Goal: Task Accomplishment & Management: Use online tool/utility

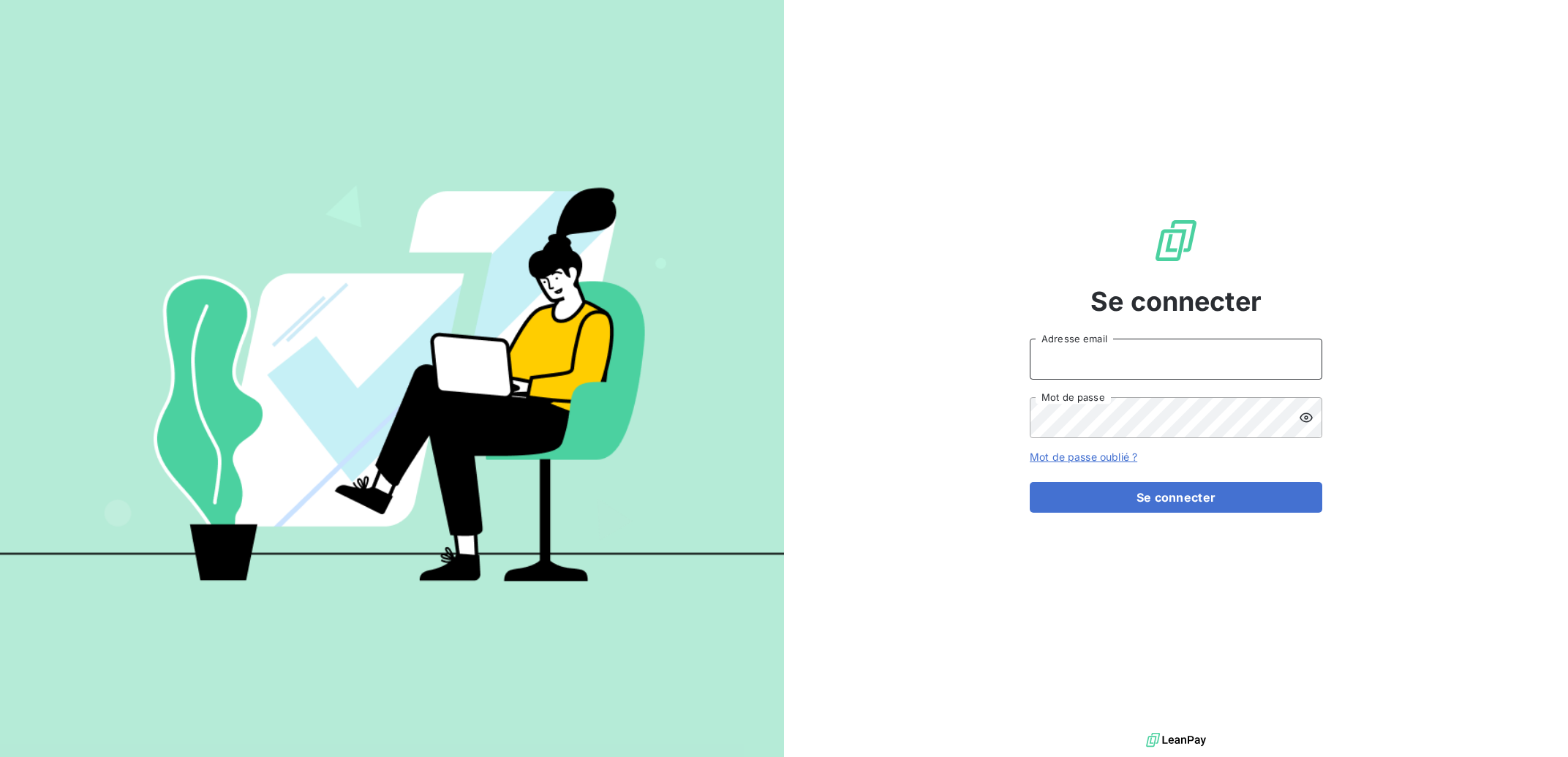
click at [1183, 357] on input "Adresse email" at bounding box center [1176, 359] width 292 height 41
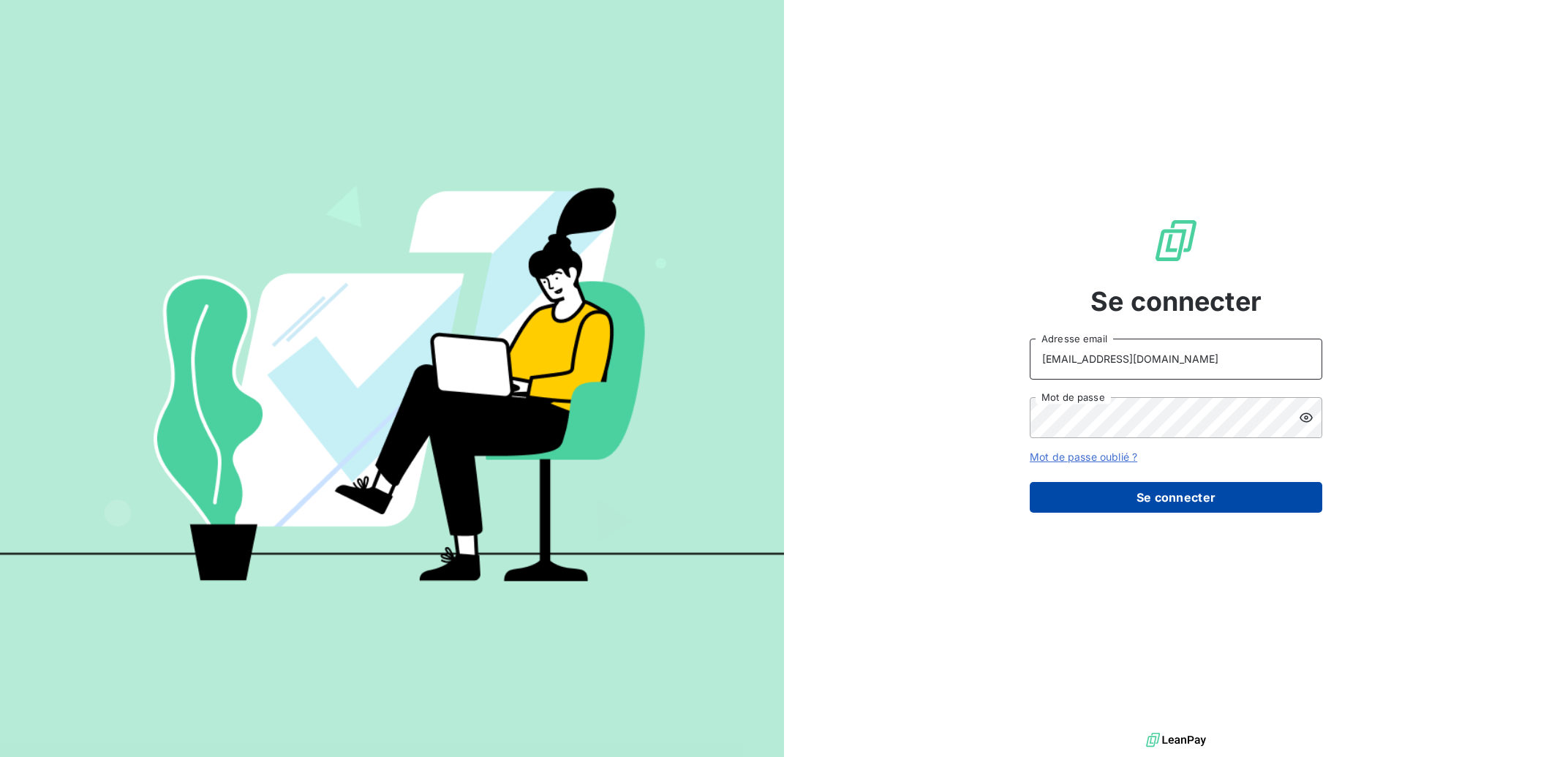
type input "[EMAIL_ADDRESS][DOMAIN_NAME]"
click at [1175, 493] on button "Se connecter" at bounding box center [1176, 497] width 292 height 30
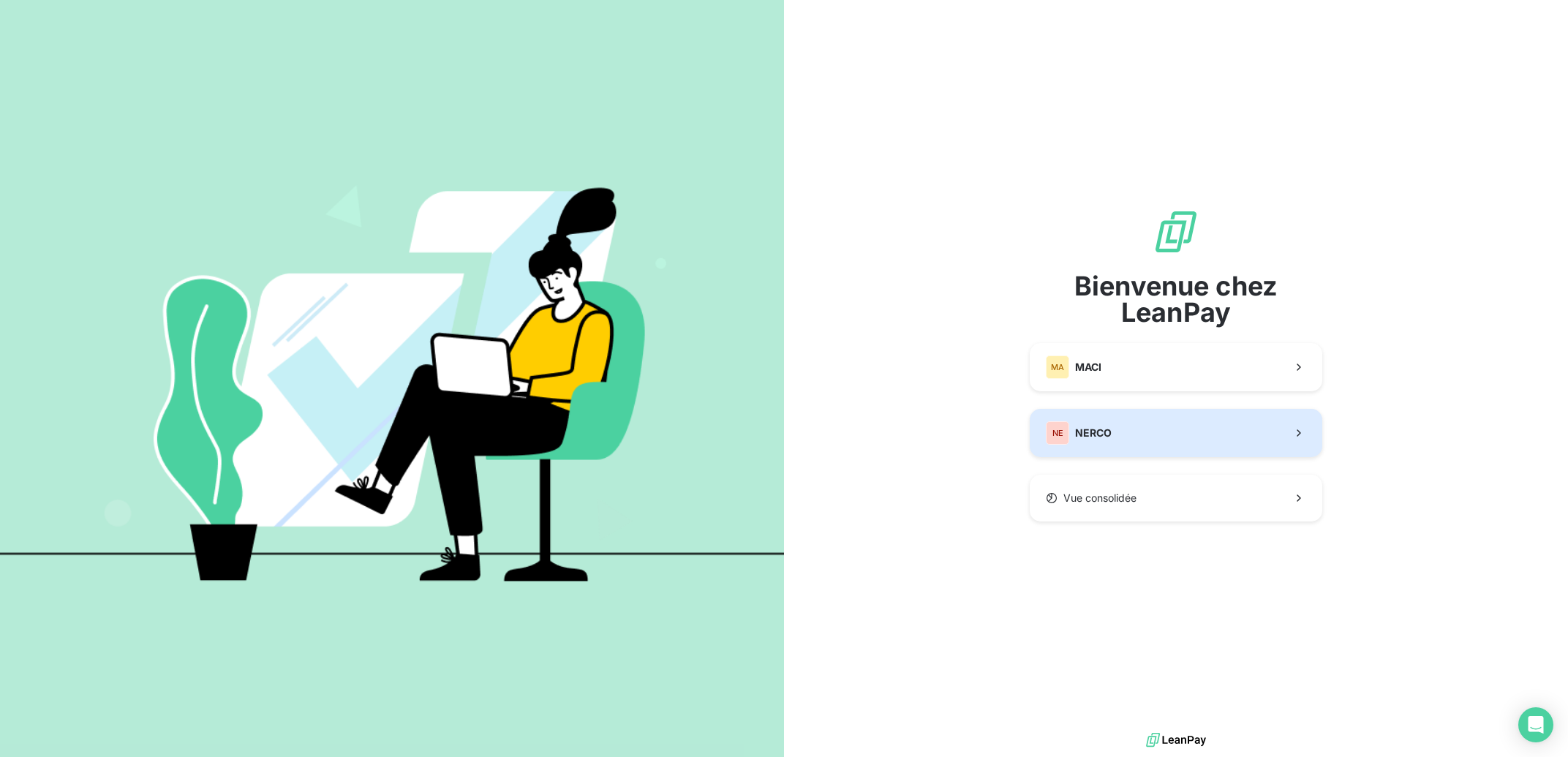
click at [1147, 433] on button "NE NERCO" at bounding box center [1176, 433] width 292 height 48
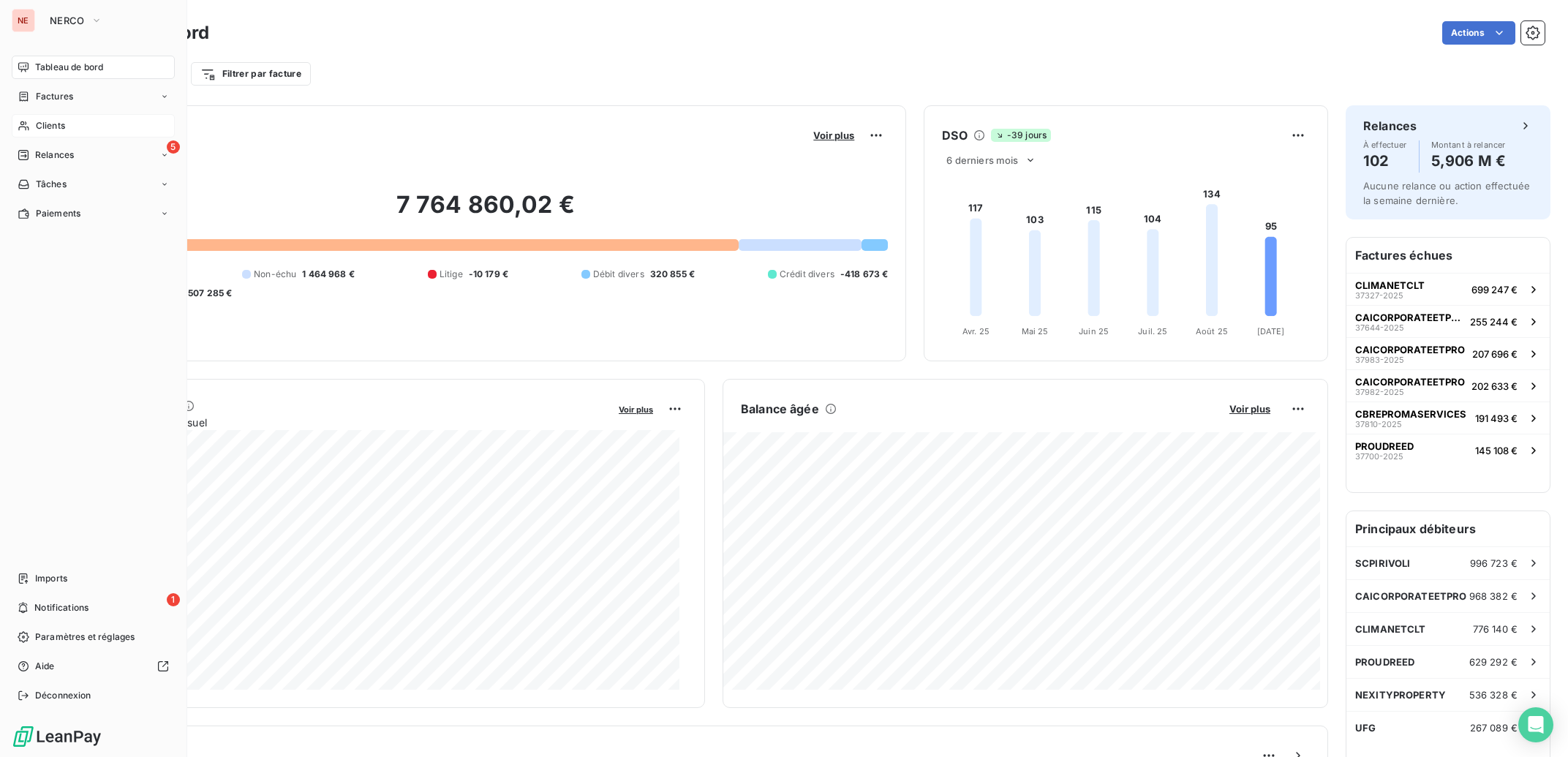
click at [38, 125] on span "Clients" at bounding box center [51, 126] width 29 height 13
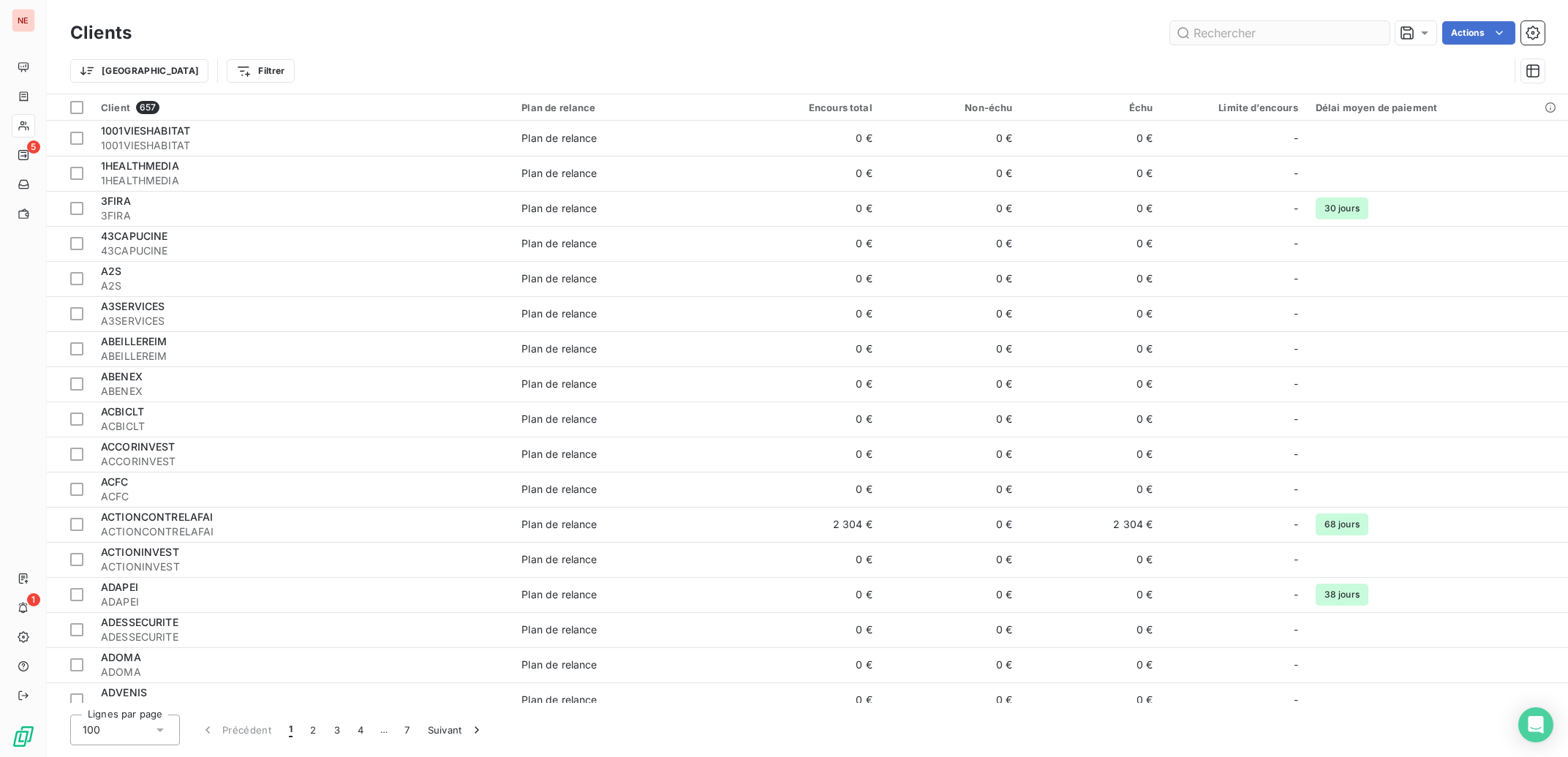
click at [1241, 36] on input "text" at bounding box center [1280, 33] width 220 height 24
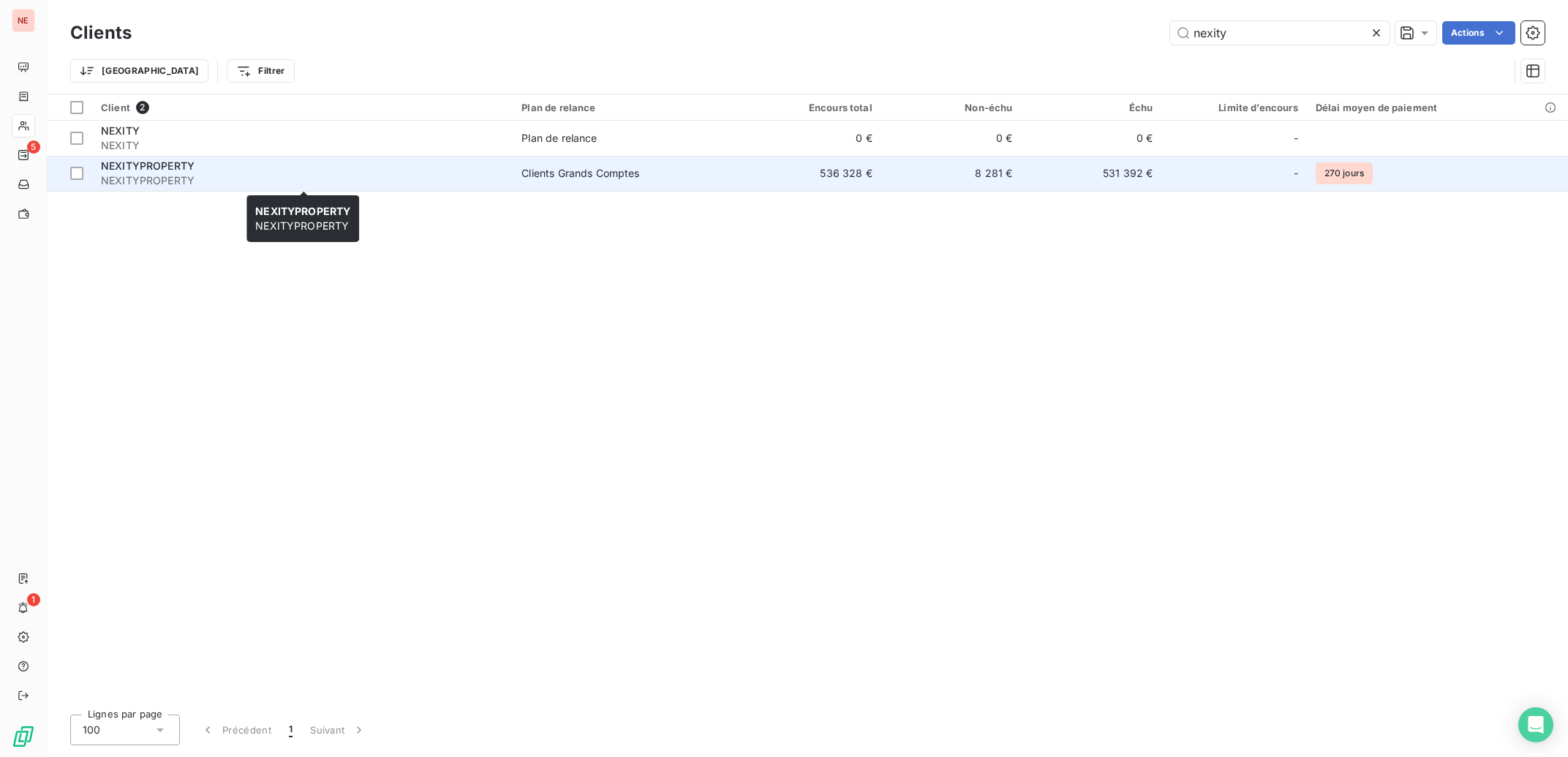
type input "nexity"
click at [159, 179] on span "NEXITYPROPERTY" at bounding box center [302, 180] width 403 height 14
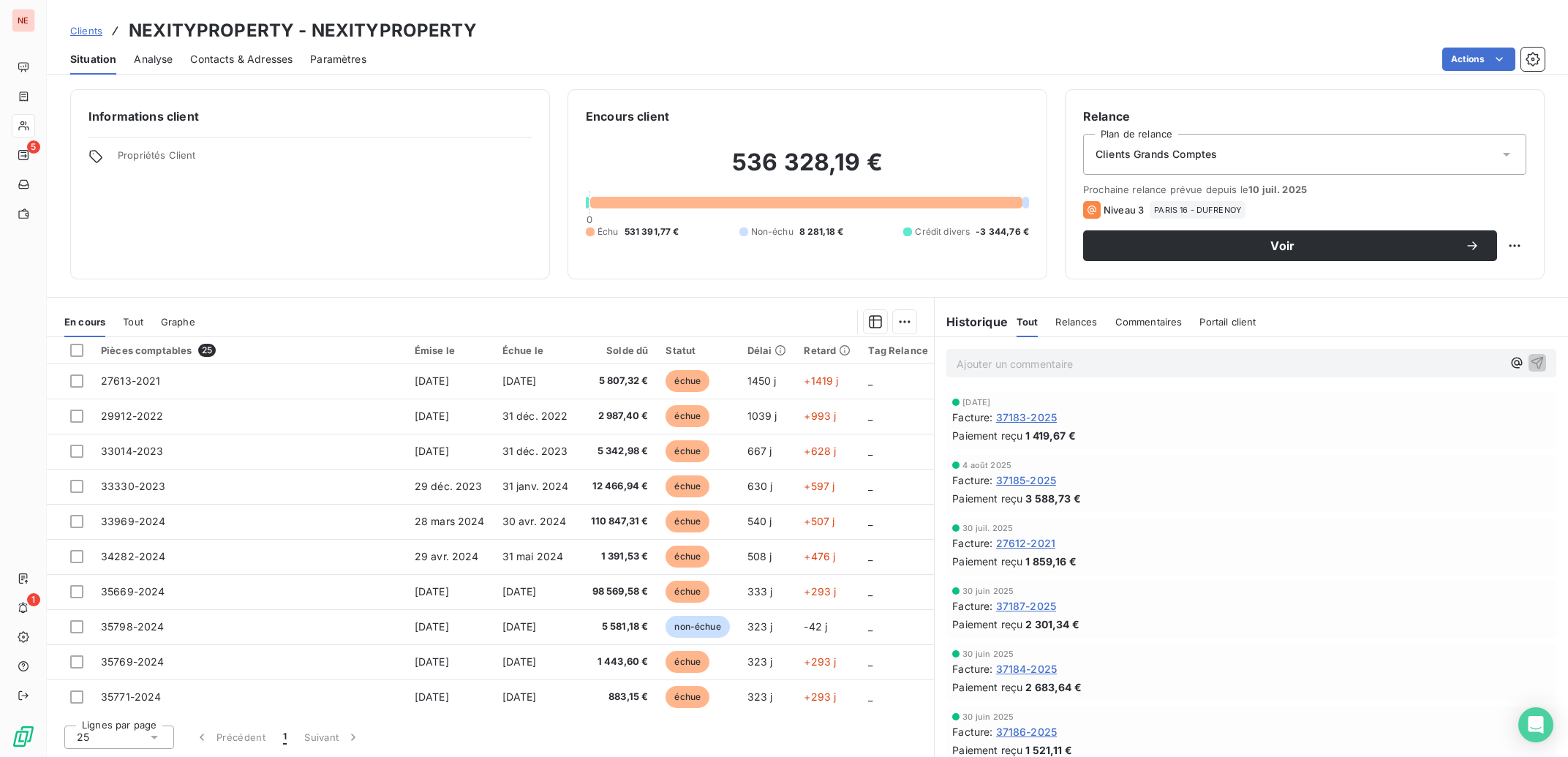
click at [256, 64] on span "Contacts & Adresses" at bounding box center [242, 59] width 103 height 14
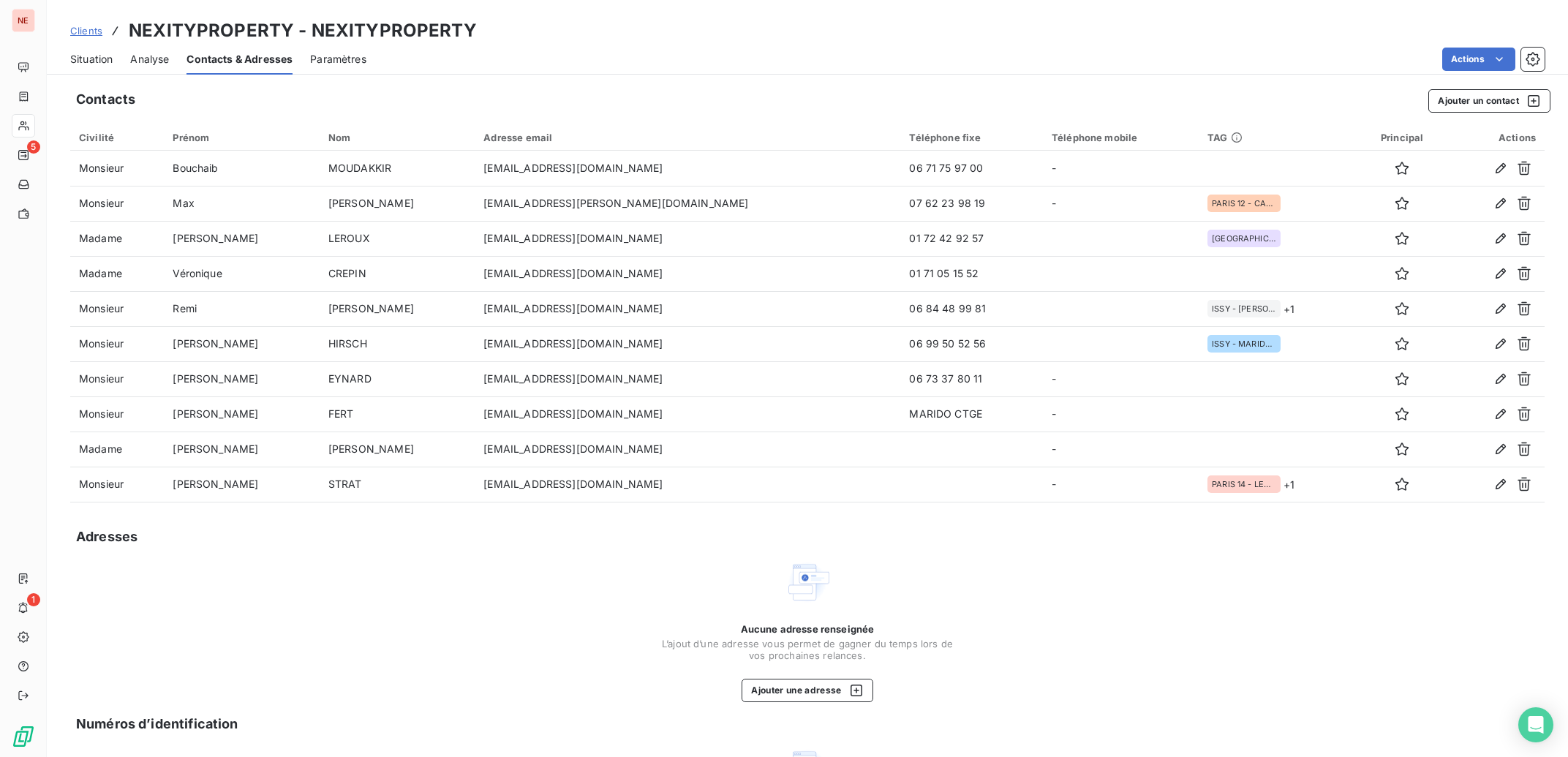
click at [100, 62] on span "Situation" at bounding box center [91, 59] width 42 height 14
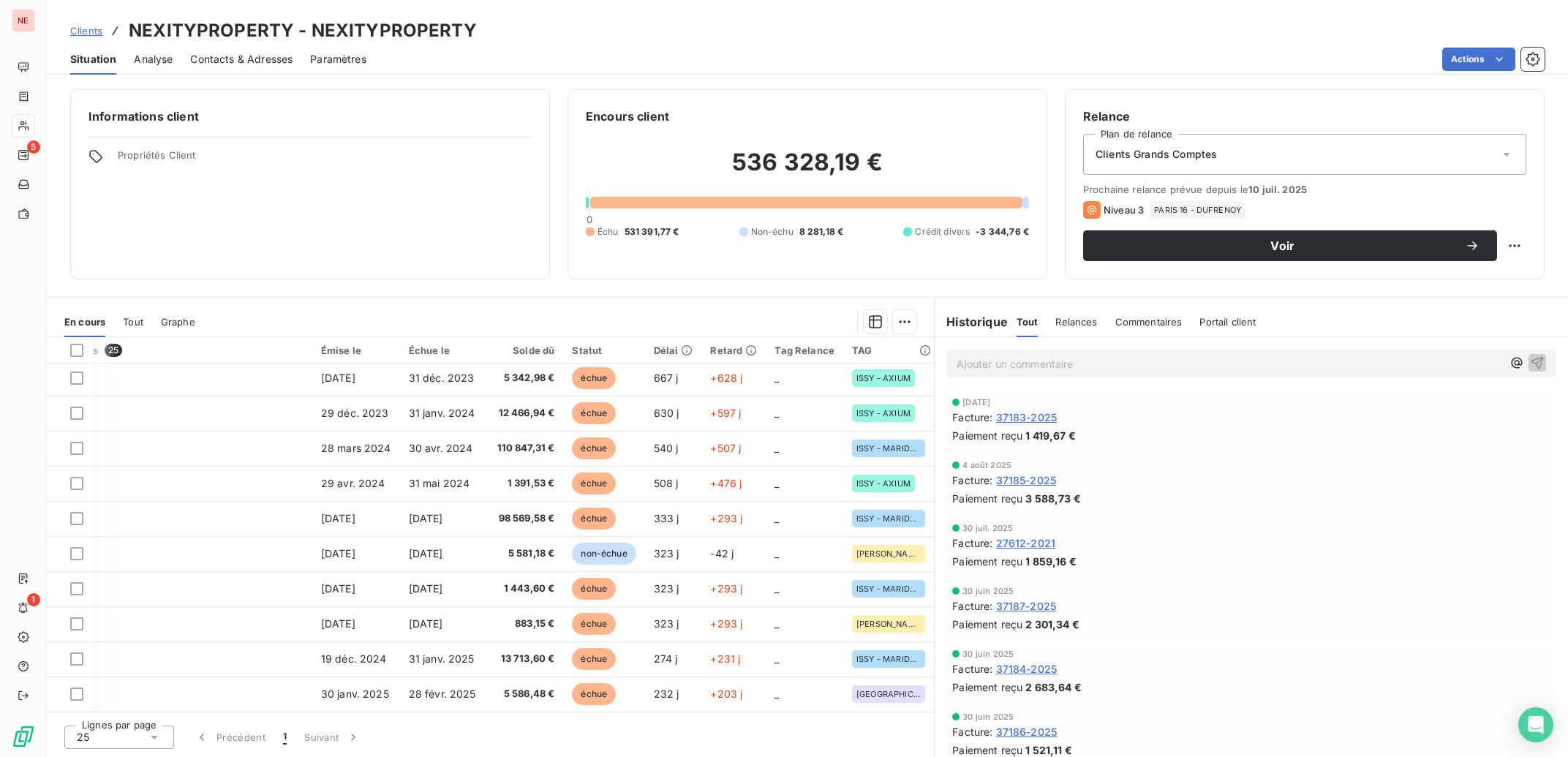
scroll to position [73, 0]
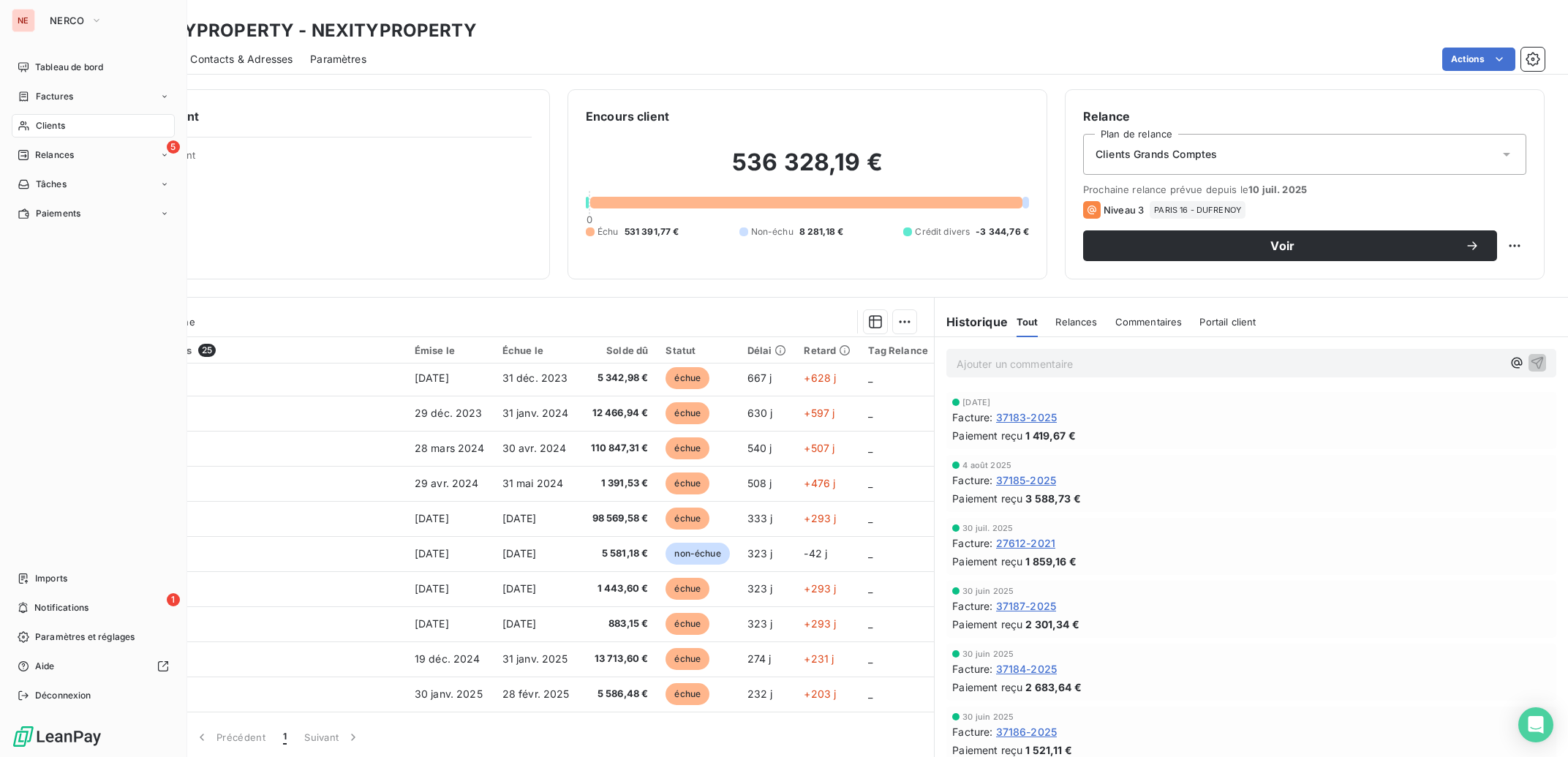
click at [47, 120] on span "Clients" at bounding box center [51, 126] width 29 height 13
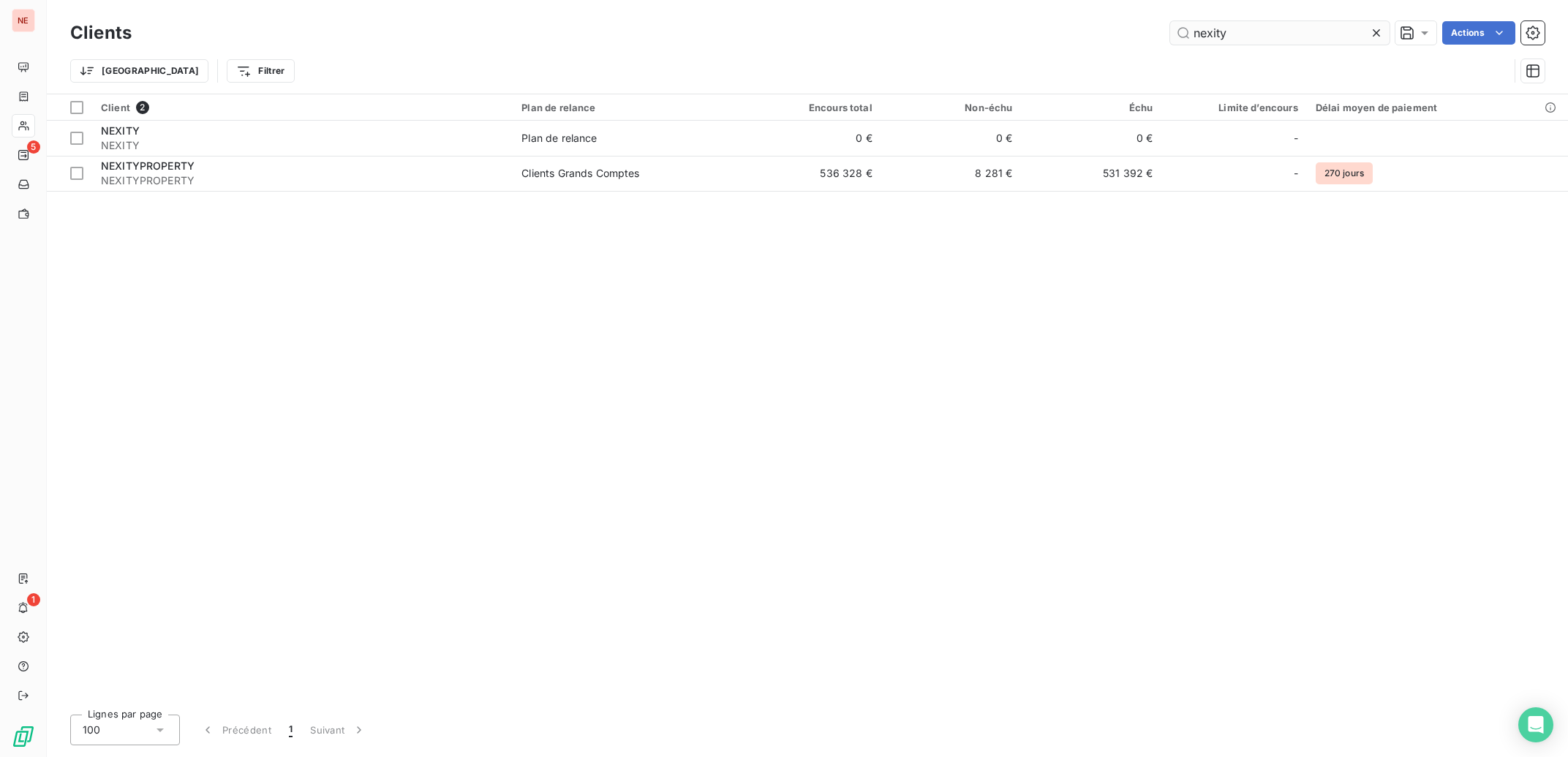
drag, startPoint x: 1270, startPoint y: 36, endPoint x: 1010, endPoint y: 35, distance: 260.0
click at [1171, 35] on input "nexity" at bounding box center [1280, 33] width 220 height 24
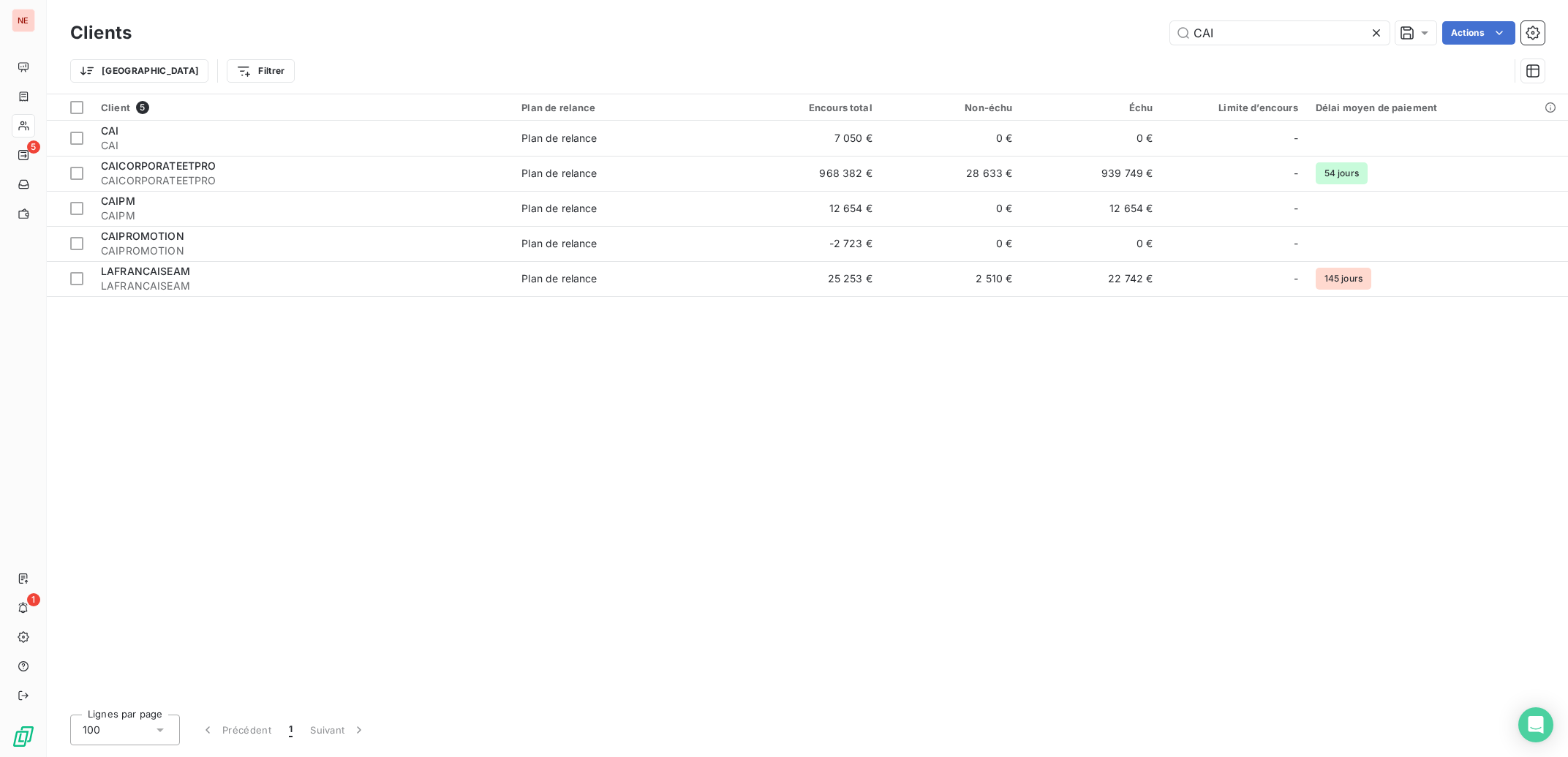
type input "CAI"
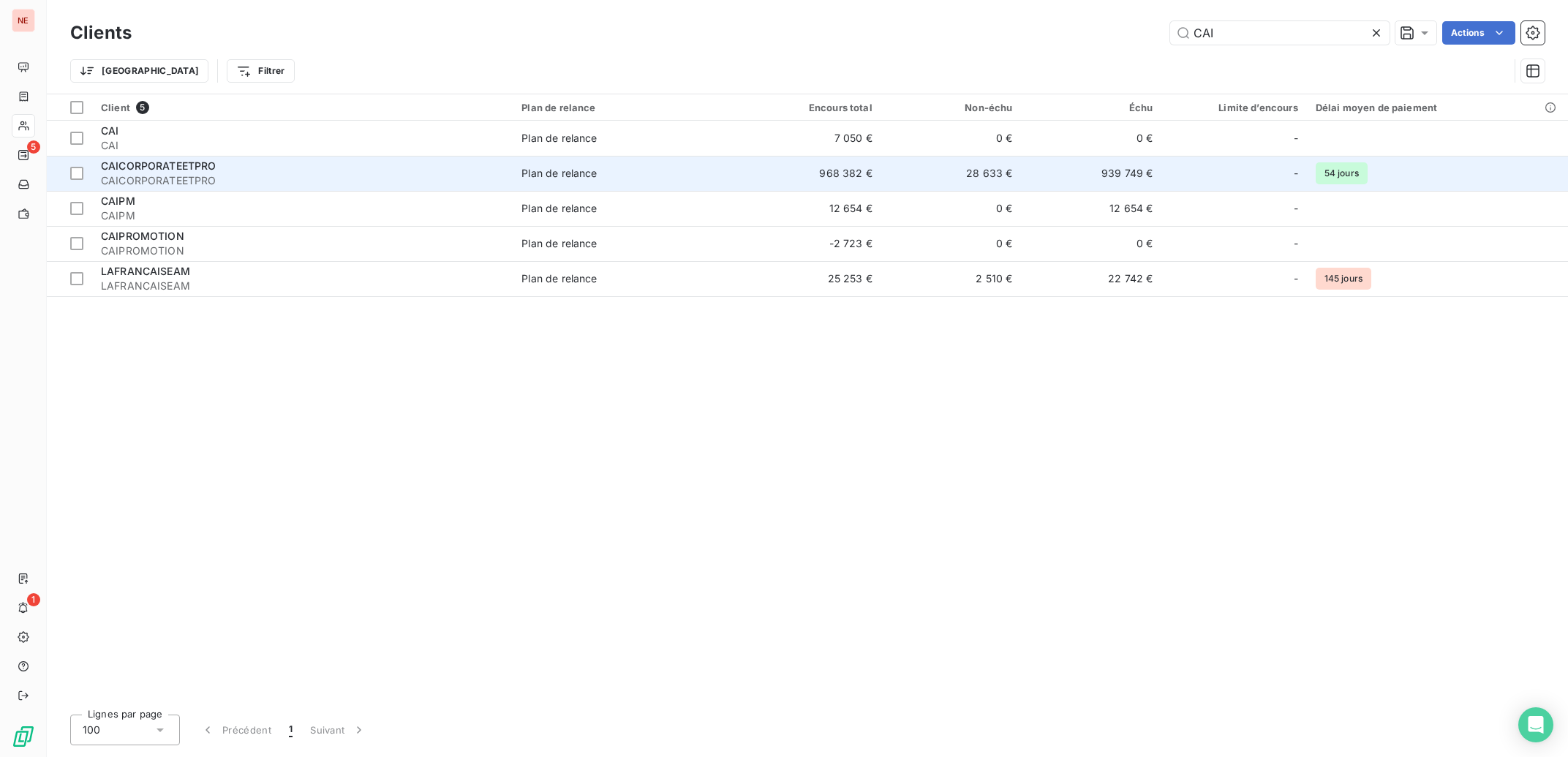
click at [131, 173] on div "CAICORPORATEETPRO" at bounding box center [302, 165] width 403 height 14
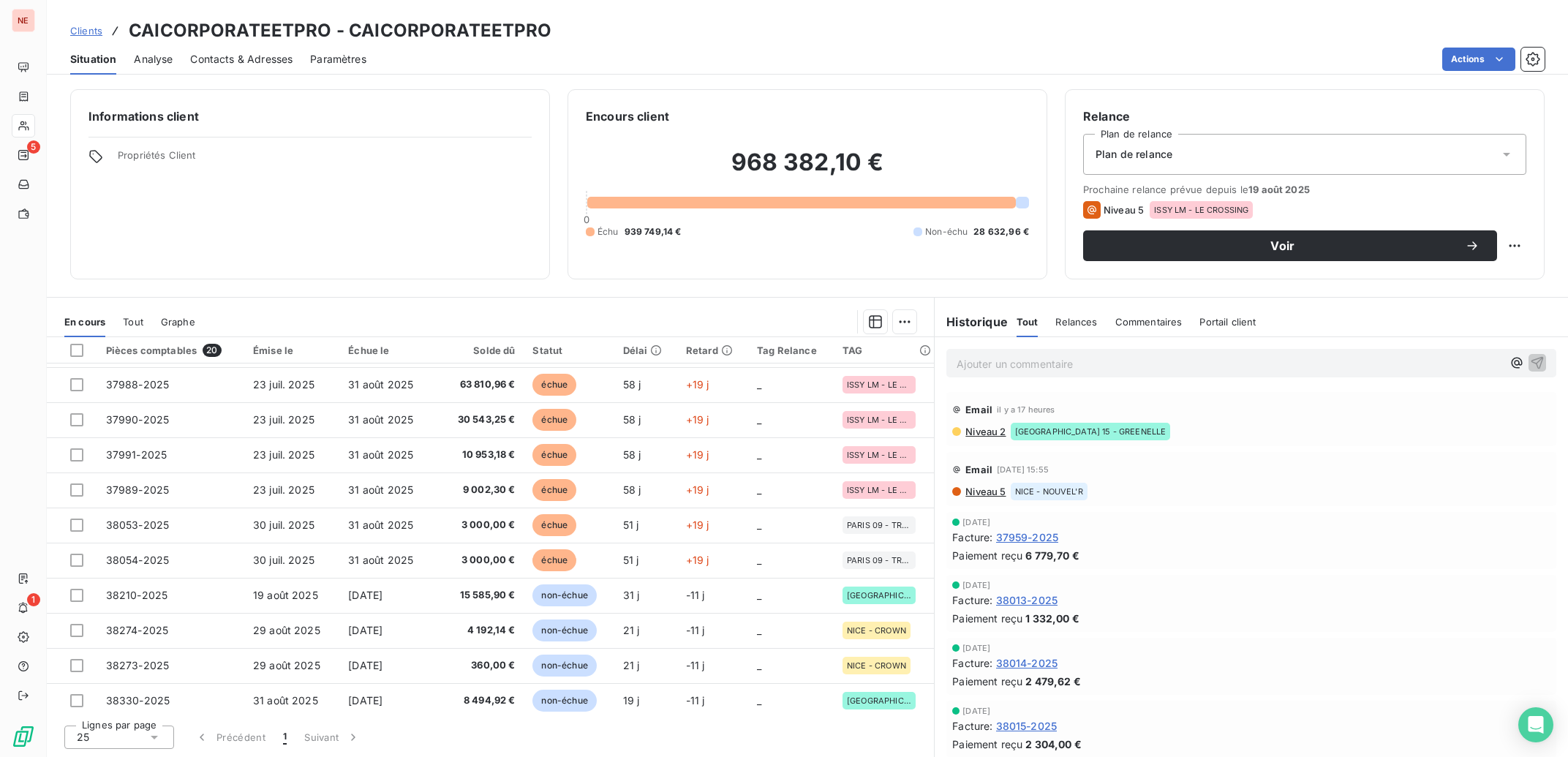
scroll to position [354, 0]
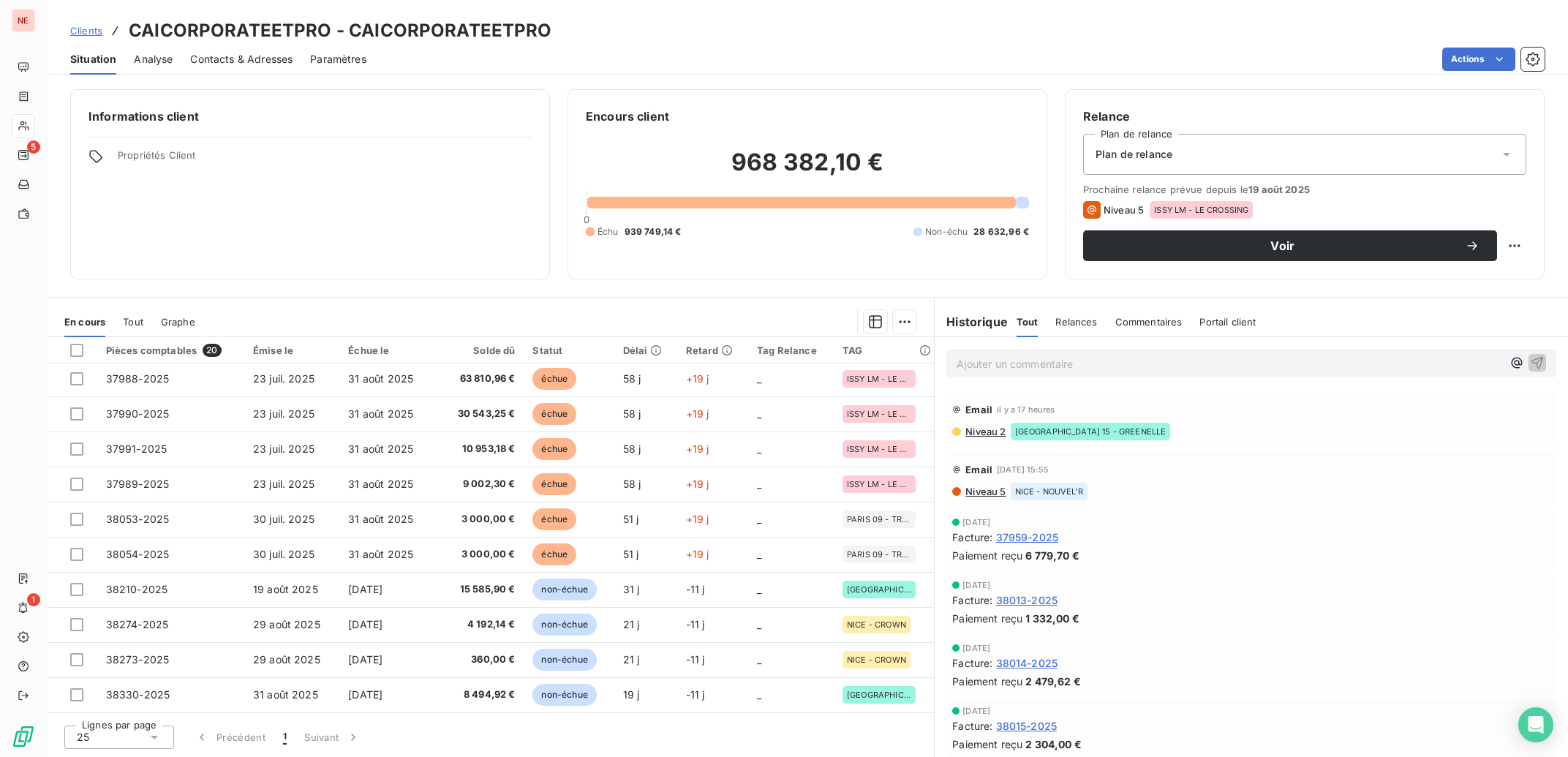
click at [241, 56] on span "Contacts & Adresses" at bounding box center [242, 59] width 103 height 14
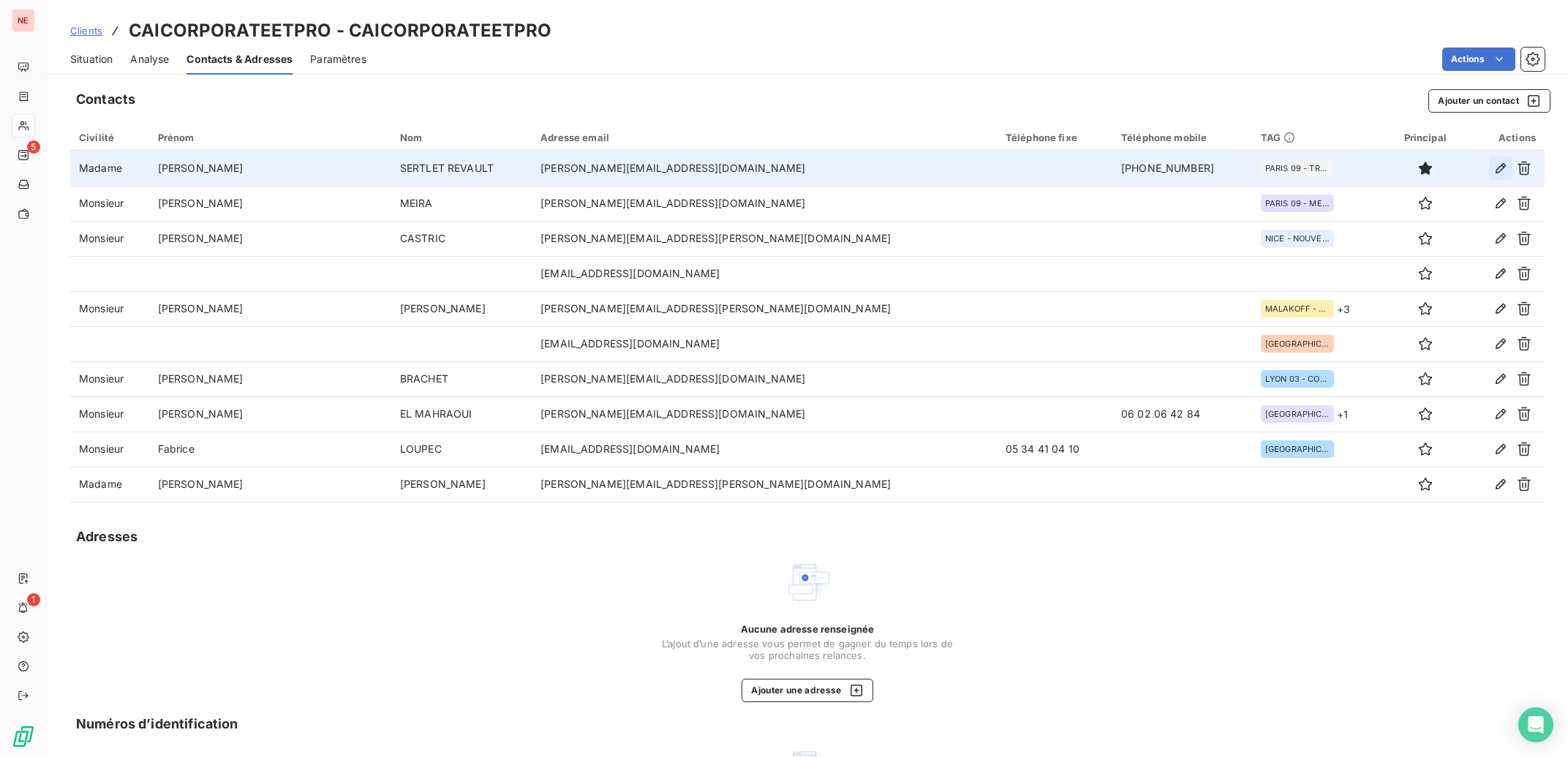
click at [1494, 165] on icon "button" at bounding box center [1501, 168] width 14 height 14
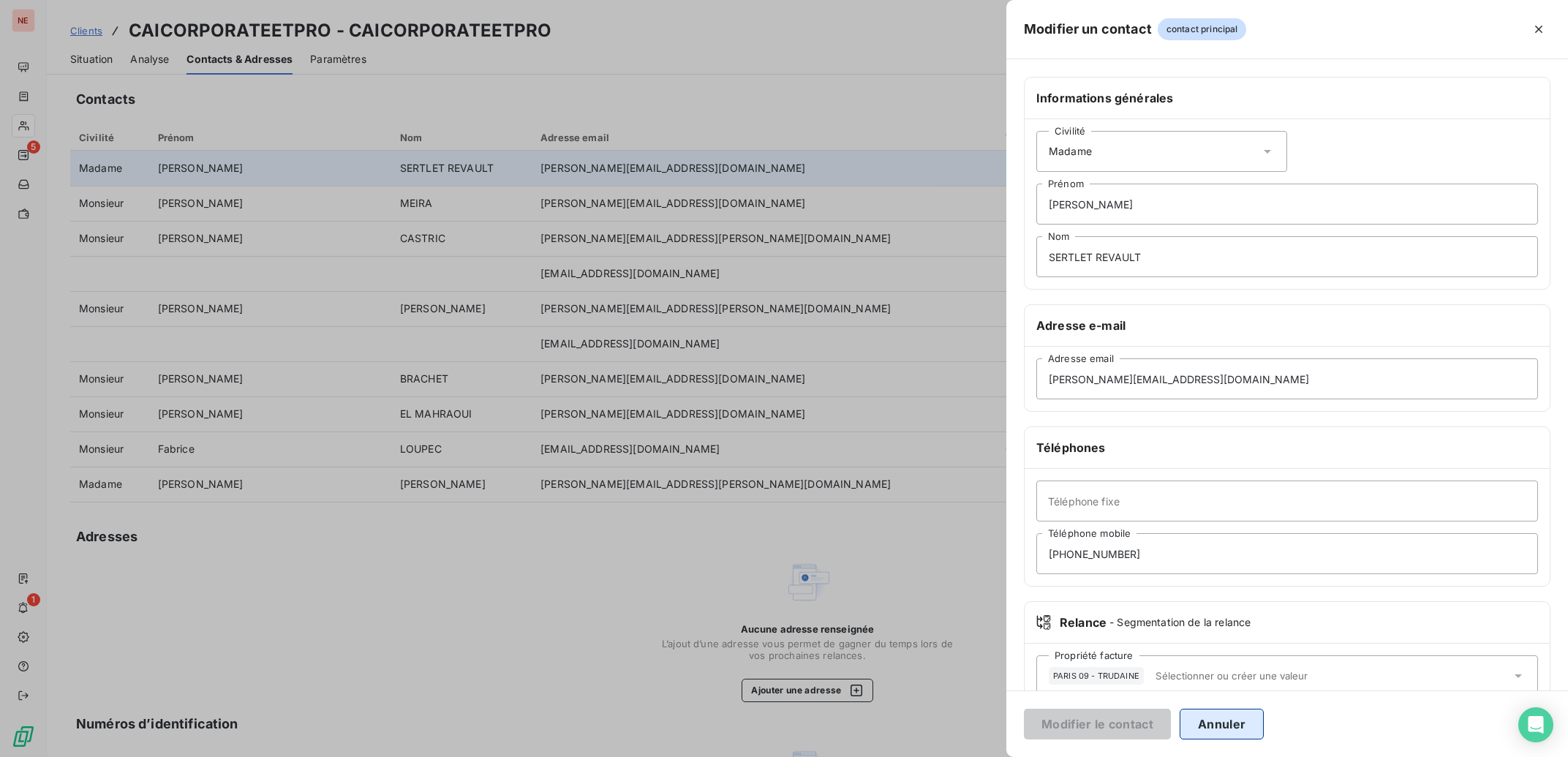
click at [1216, 724] on button "Annuler" at bounding box center [1222, 724] width 84 height 30
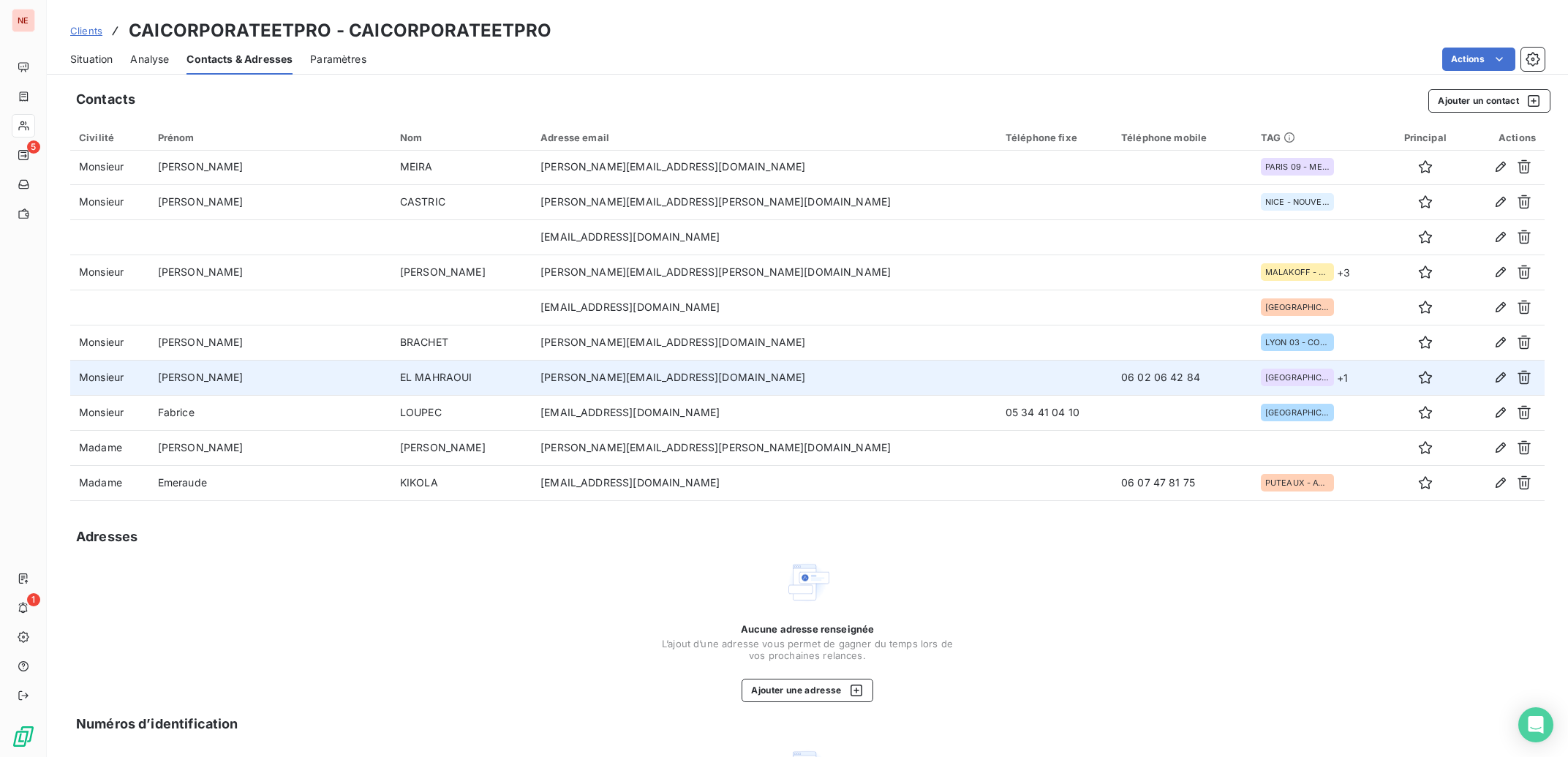
scroll to position [69, 0]
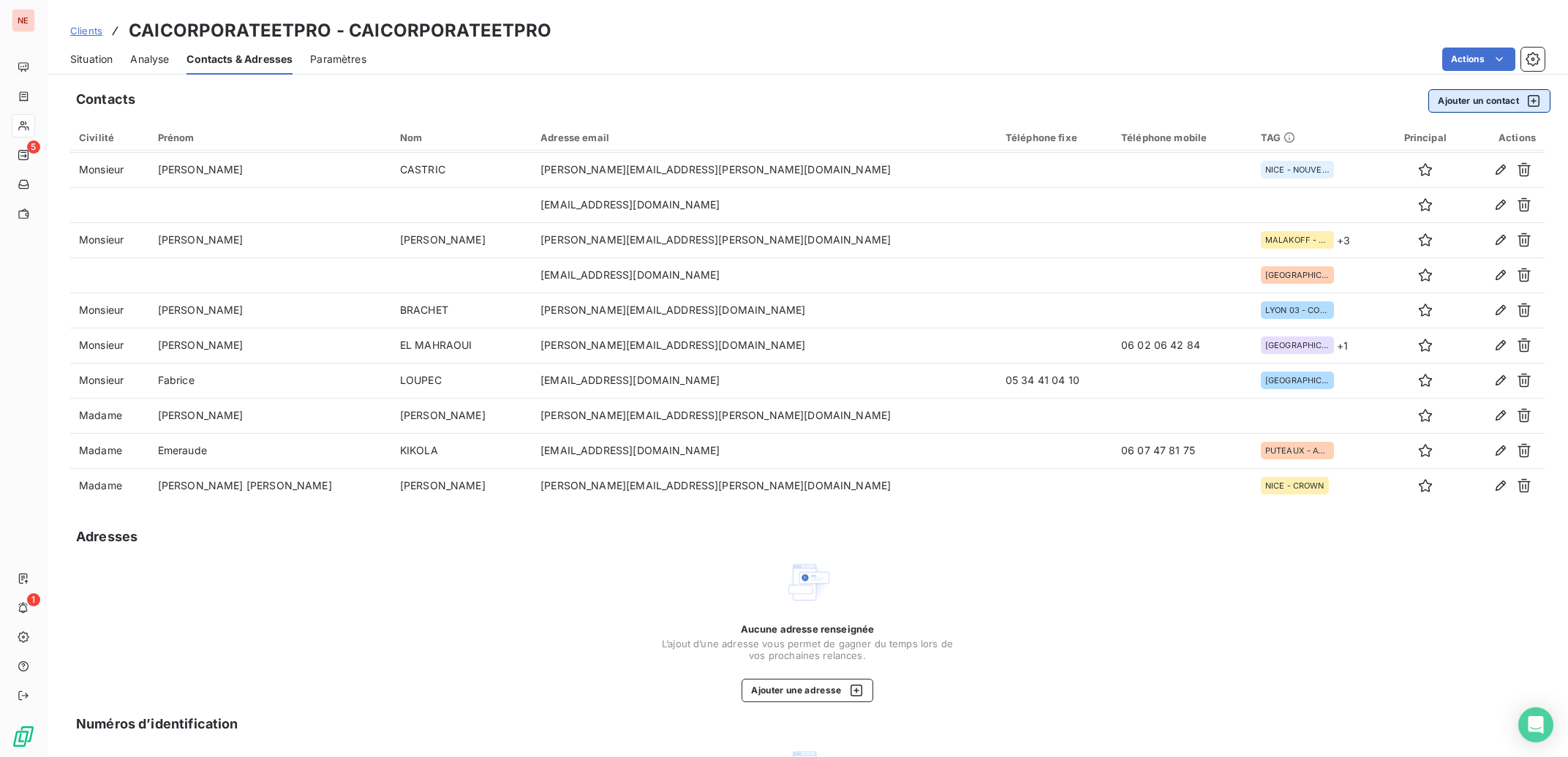
click at [1468, 98] on button "Ajouter un contact" at bounding box center [1489, 101] width 122 height 24
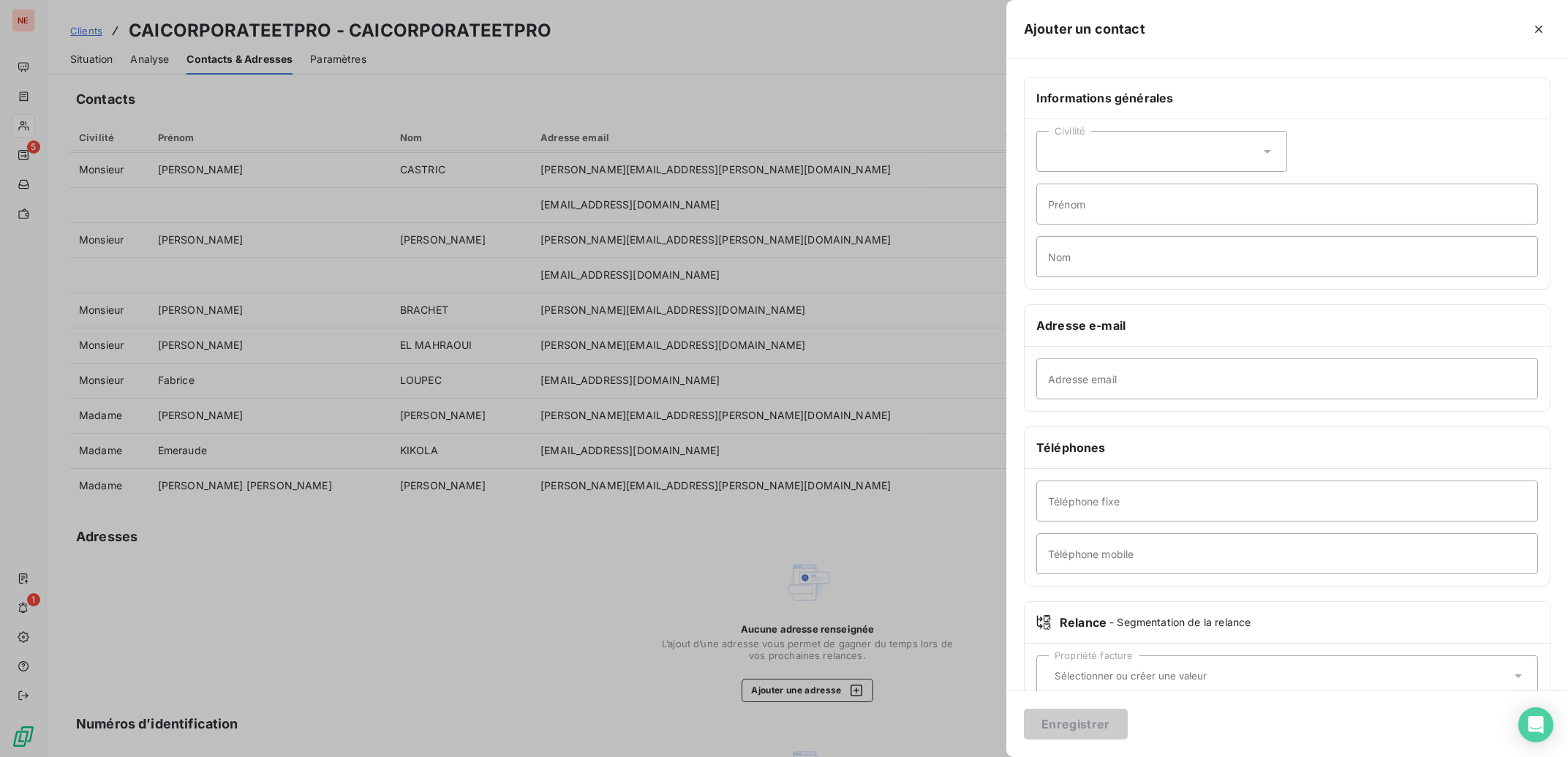
click at [1188, 152] on div "Civilité" at bounding box center [1162, 151] width 251 height 41
click at [1137, 189] on li "Madame" at bounding box center [1162, 188] width 251 height 26
click at [1137, 194] on input "Prénom" at bounding box center [1288, 204] width 502 height 41
type input "a"
type input "Agathe"
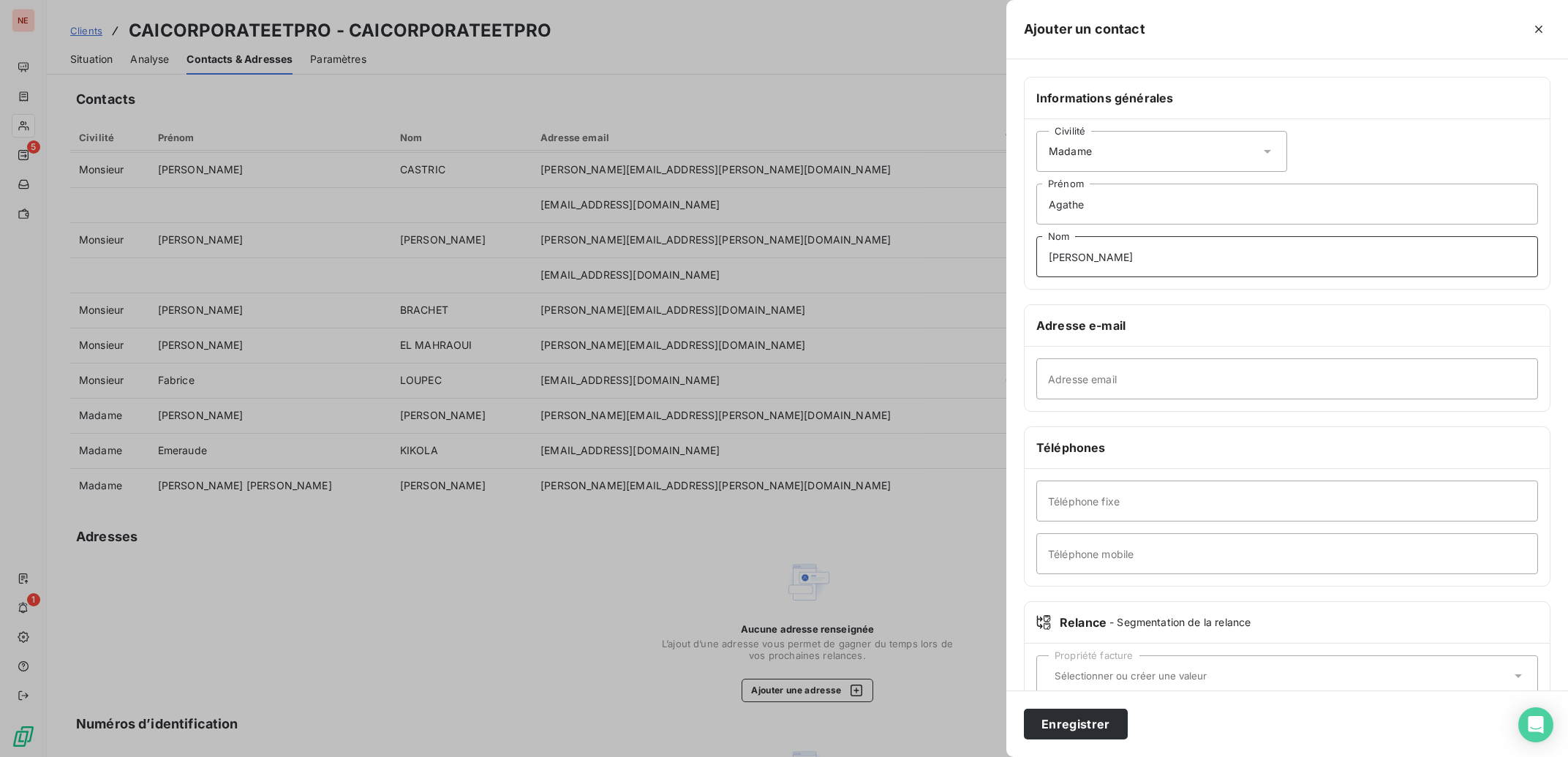
type input "[PERSON_NAME]"
click at [1149, 372] on input "Adresse email" at bounding box center [1288, 379] width 502 height 41
type input "[EMAIL_ADDRESS][PERSON_NAME][DOMAIN_NAME]"
click at [1094, 674] on input "text" at bounding box center [1280, 676] width 462 height 13
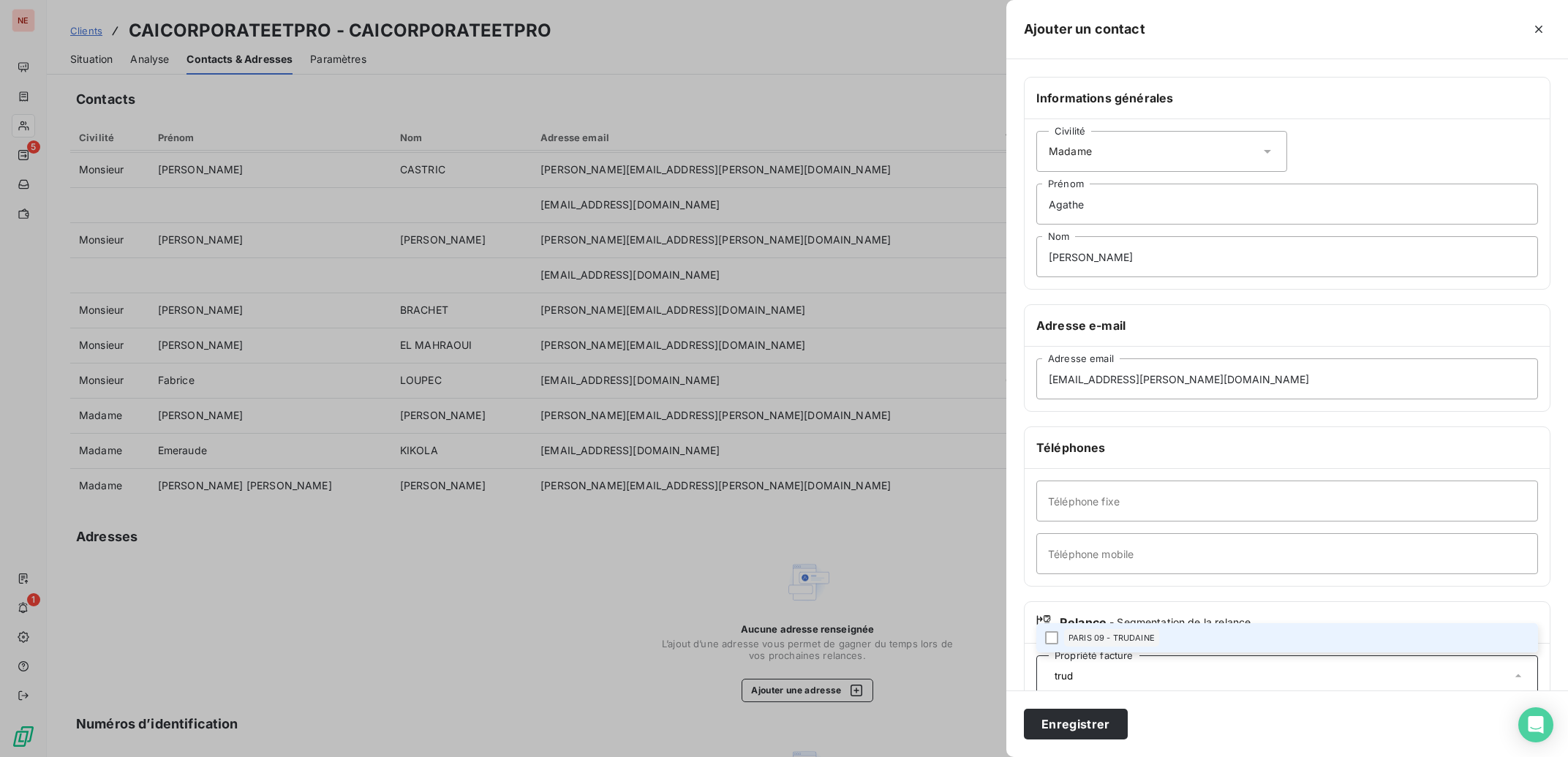
click at [1085, 627] on li "PARIS 09 - TRUDAINE" at bounding box center [1288, 637] width 502 height 29
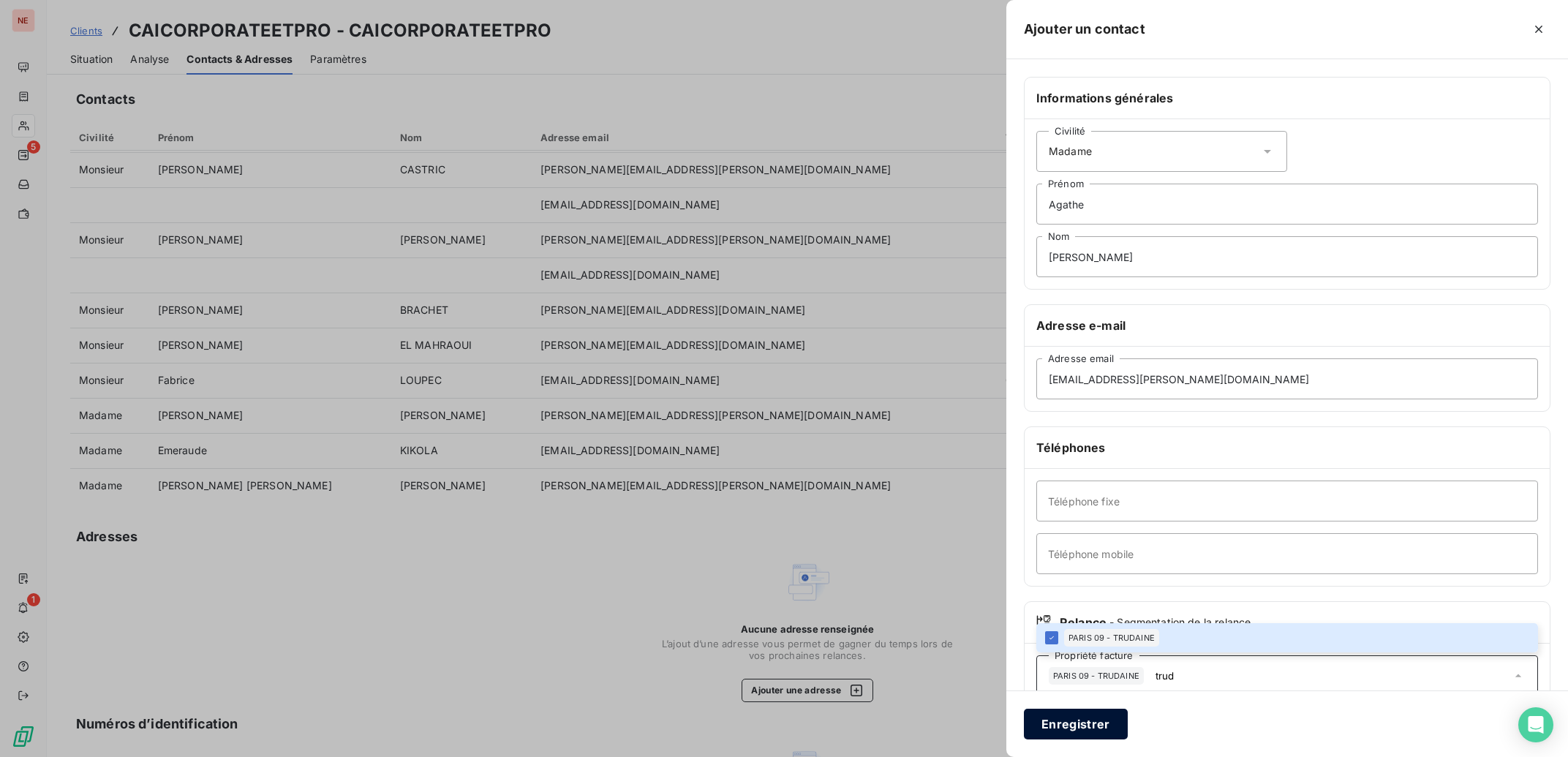
type input "trud"
click at [1088, 719] on button "Enregistrer" at bounding box center [1075, 724] width 104 height 30
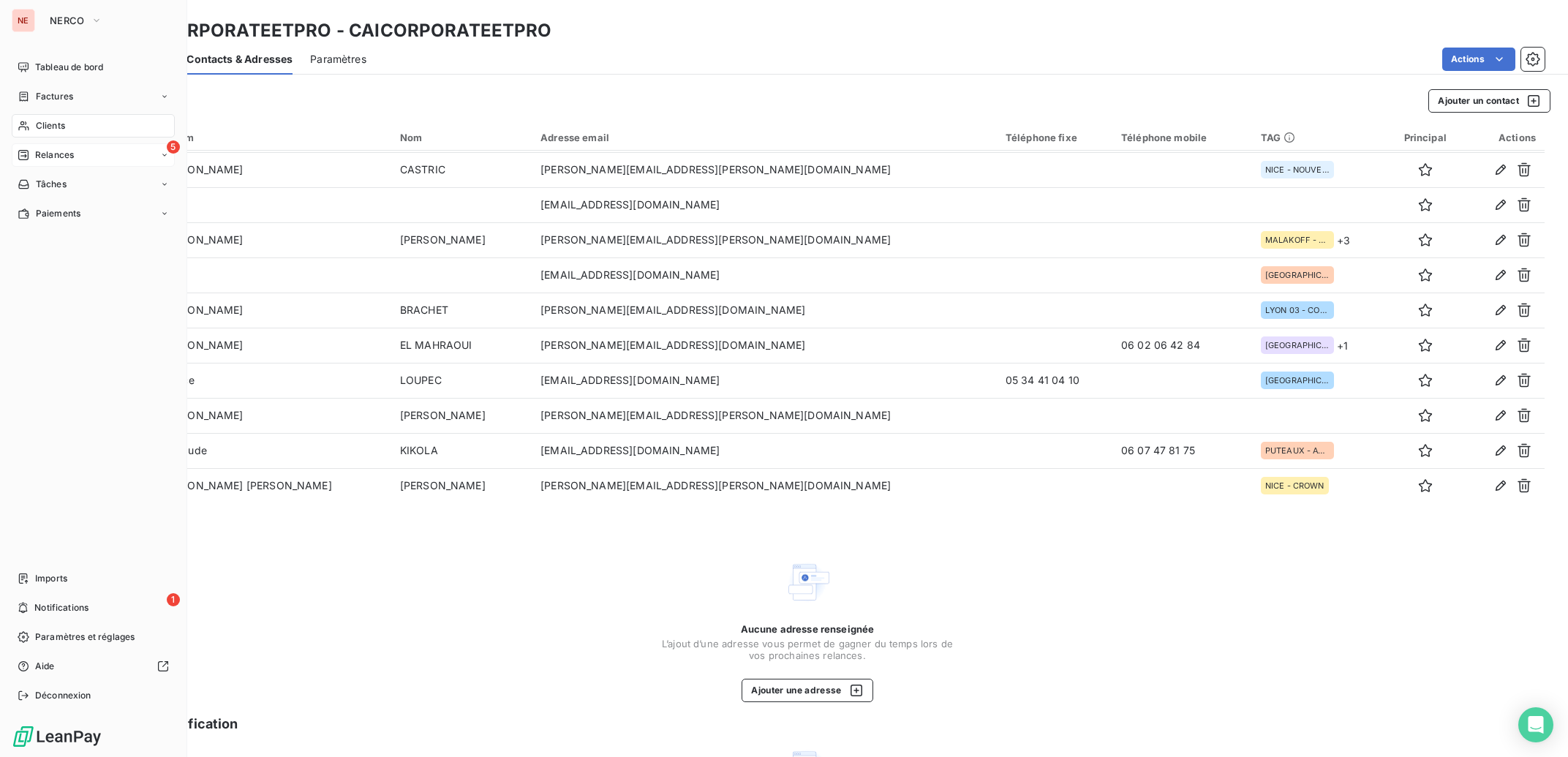
click at [21, 154] on icon at bounding box center [24, 155] width 12 height 12
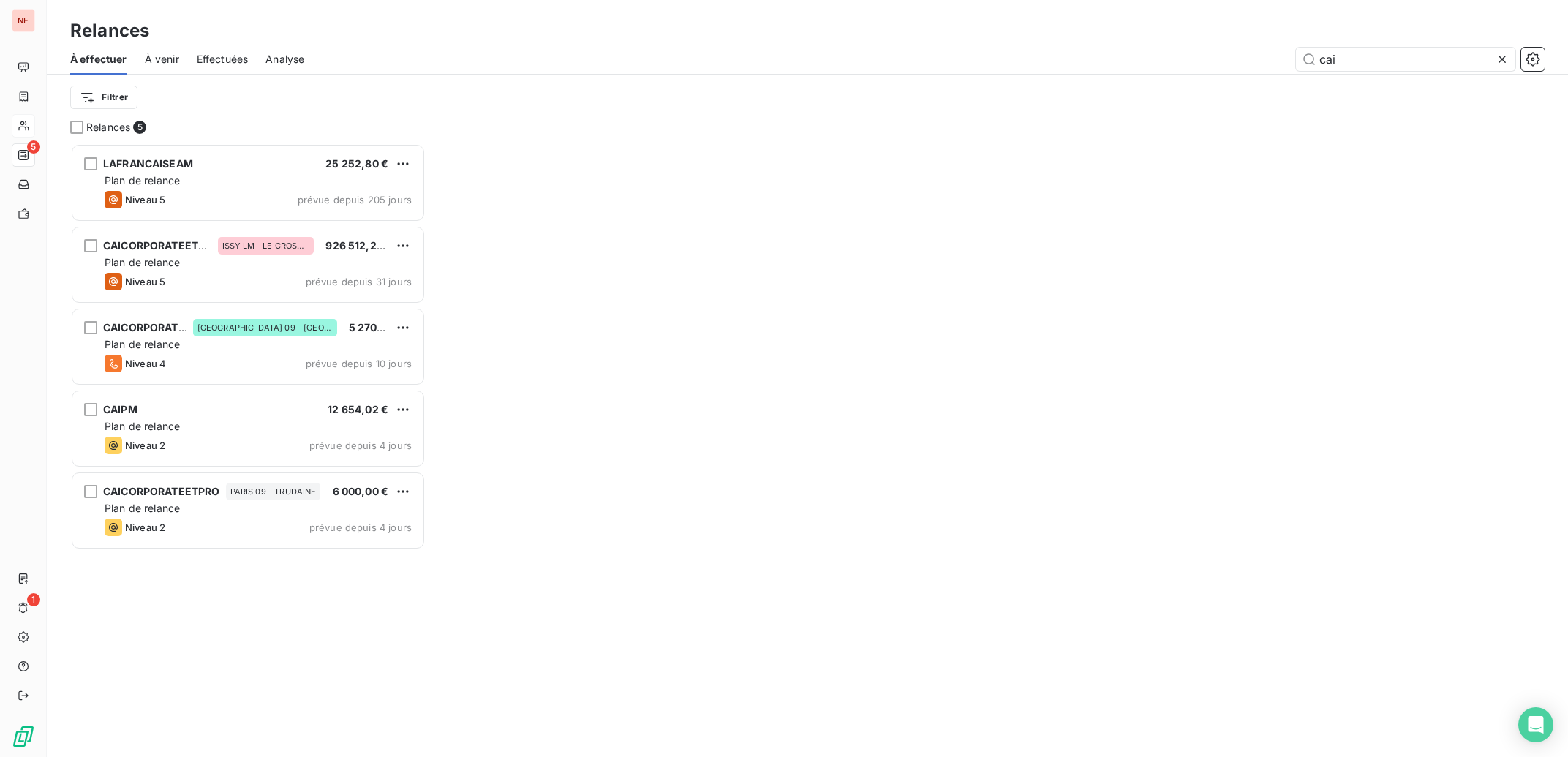
scroll to position [599, 341]
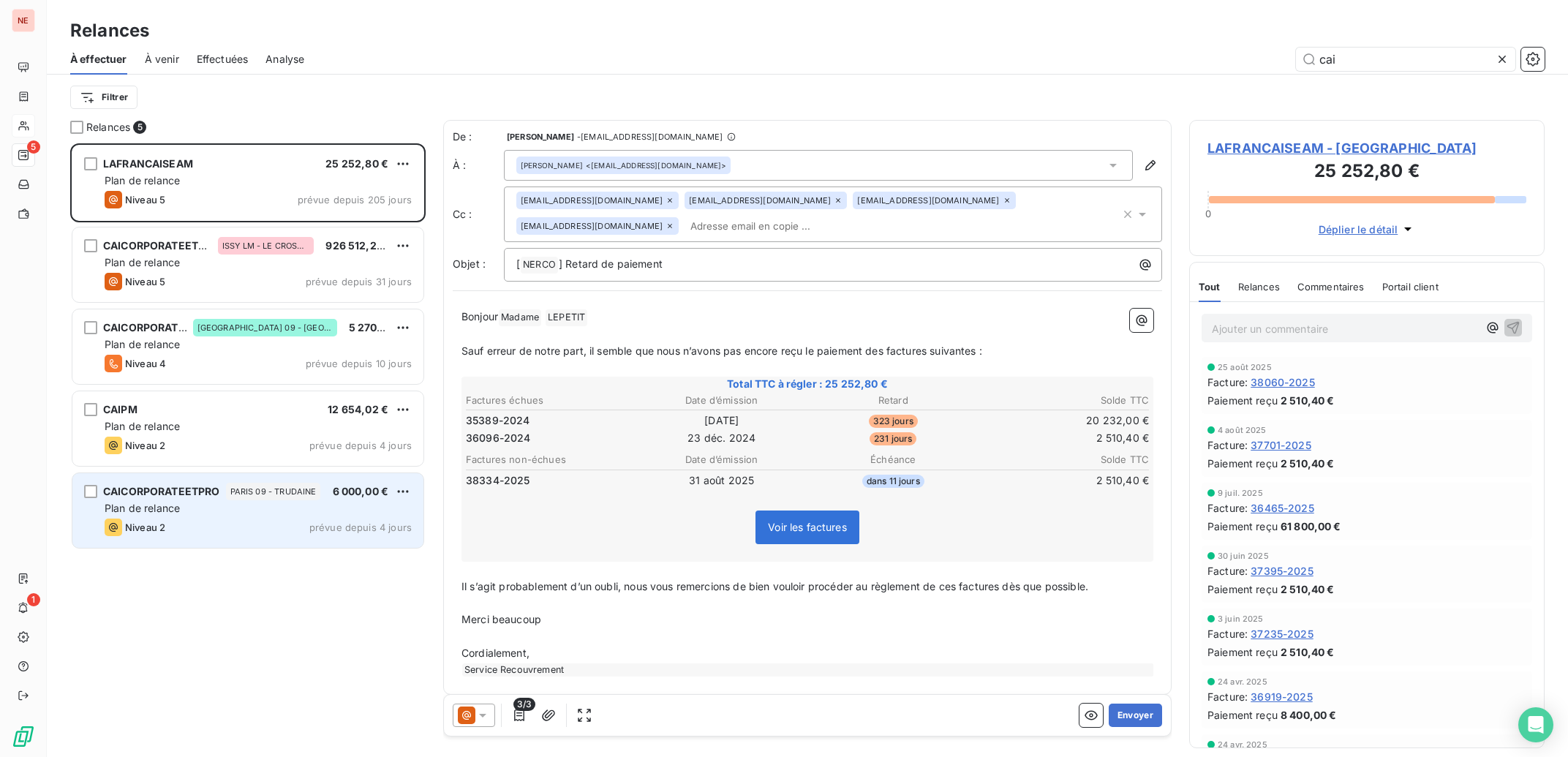
click at [237, 509] on div "Plan de relance" at bounding box center [258, 508] width 307 height 14
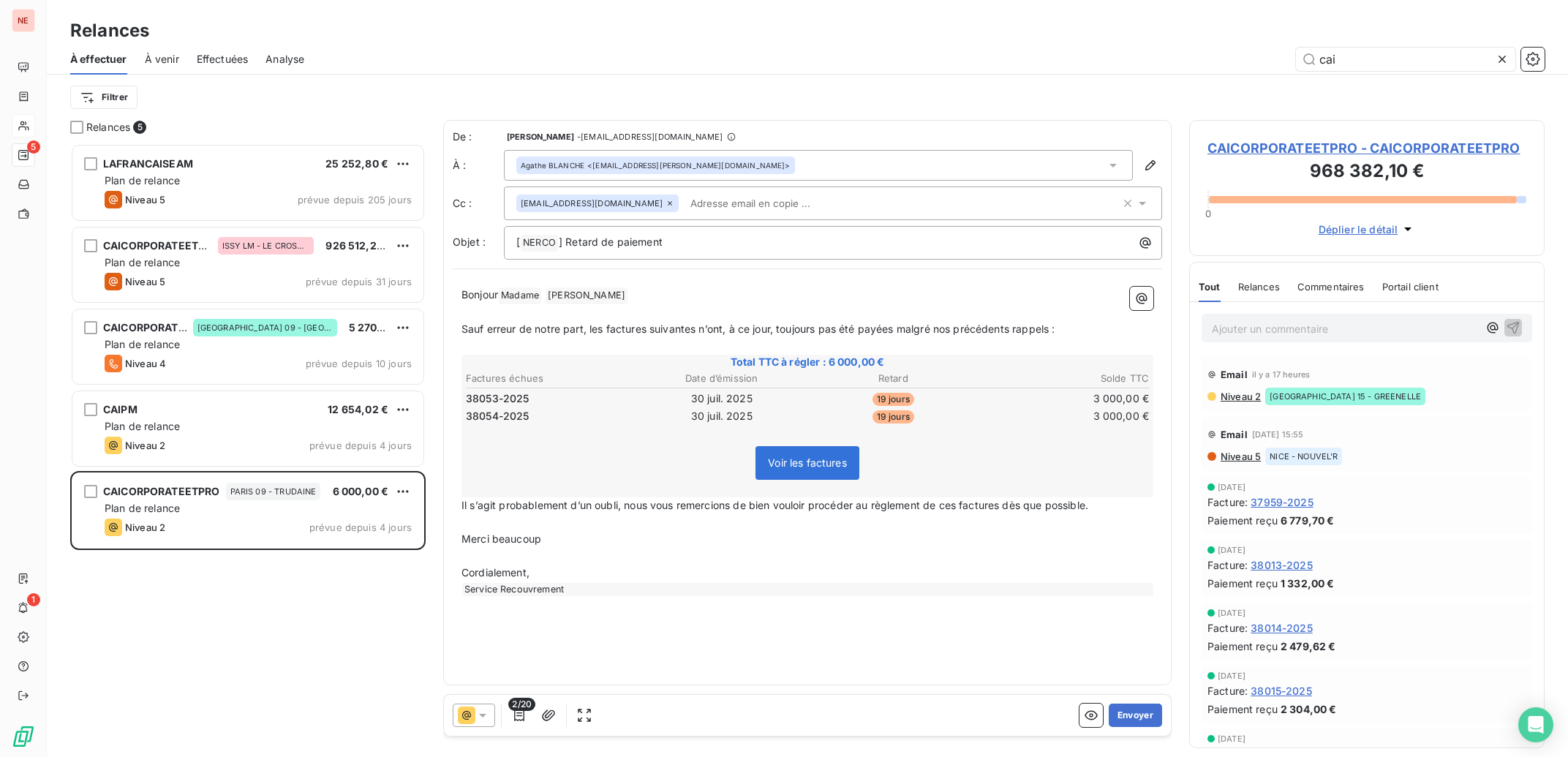
click at [1113, 168] on icon at bounding box center [1113, 166] width 8 height 3
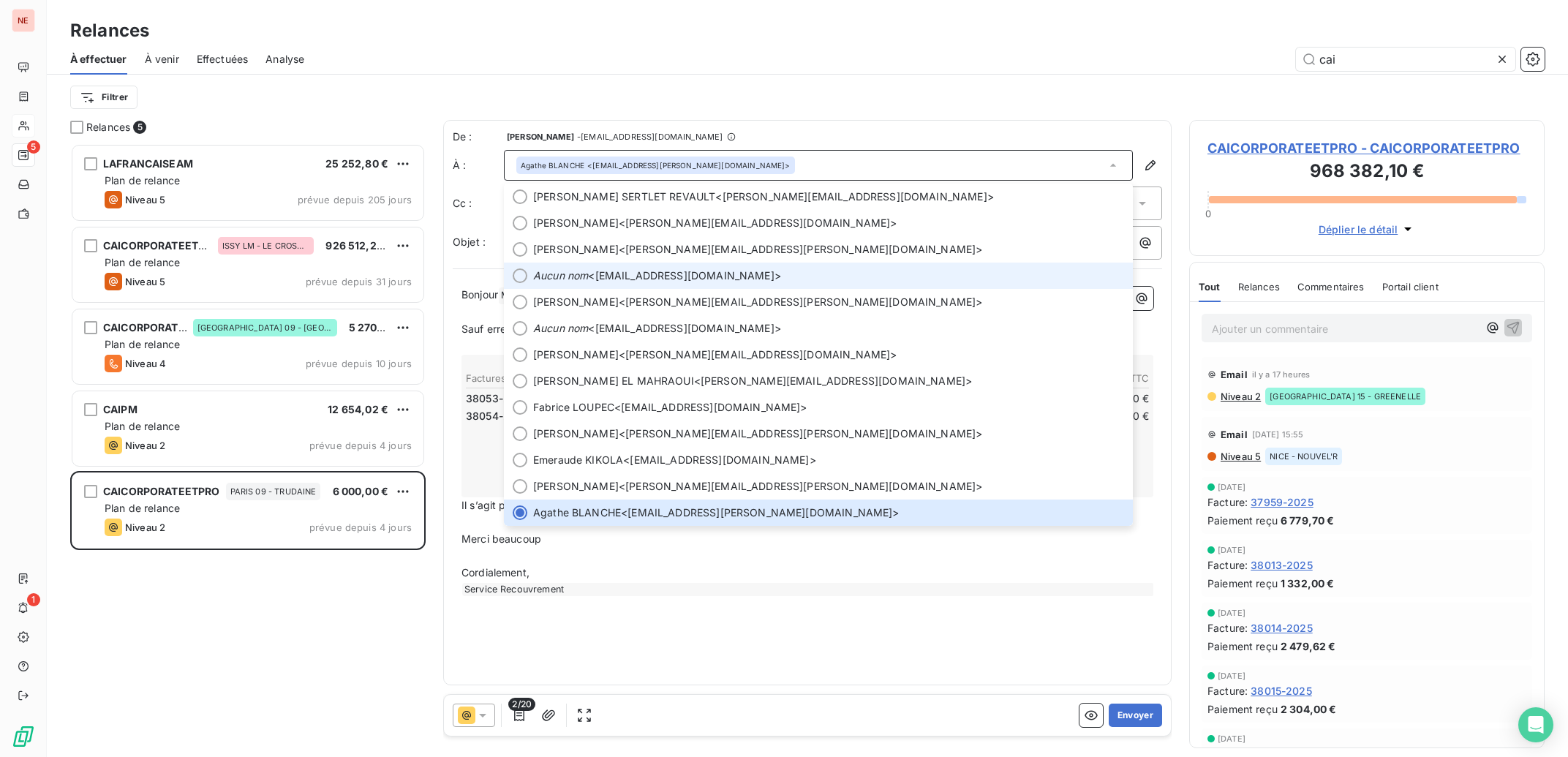
click at [688, 270] on span "Aucun nom <[EMAIL_ADDRESS][DOMAIN_NAME]>" at bounding box center [829, 275] width 591 height 14
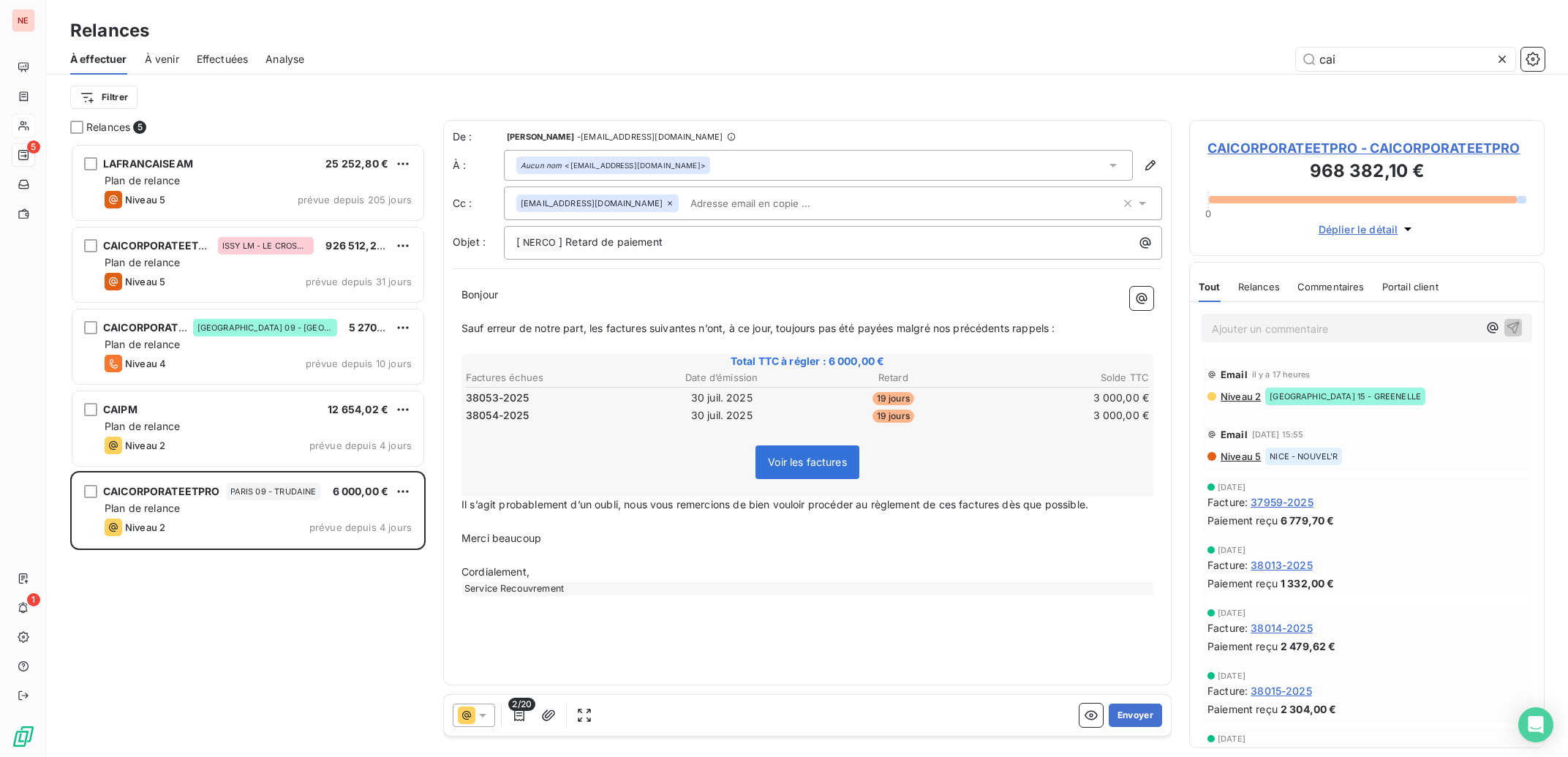
click at [484, 716] on icon at bounding box center [483, 715] width 14 height 14
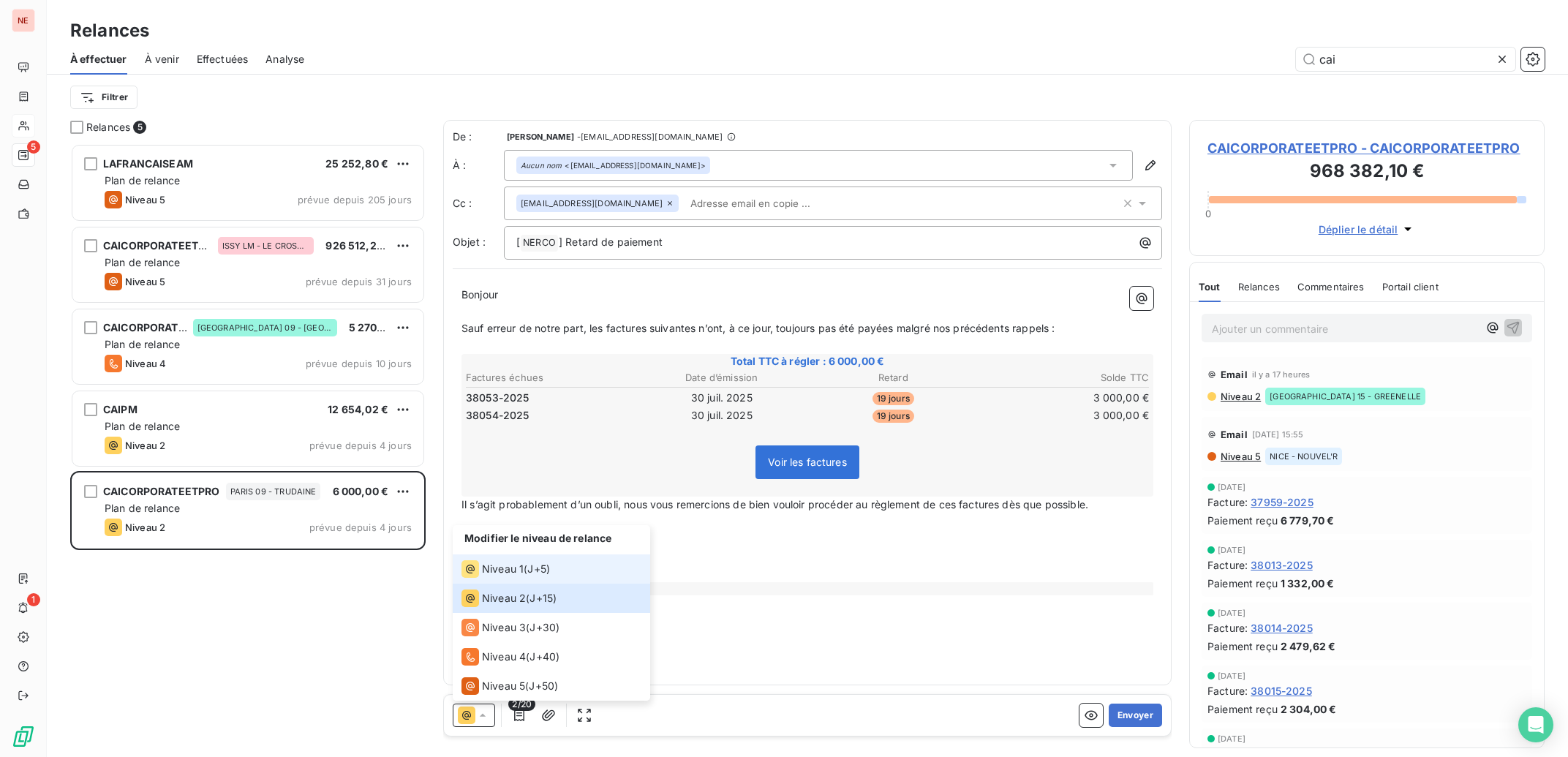
click at [489, 572] on span "Niveau 1" at bounding box center [503, 568] width 42 height 14
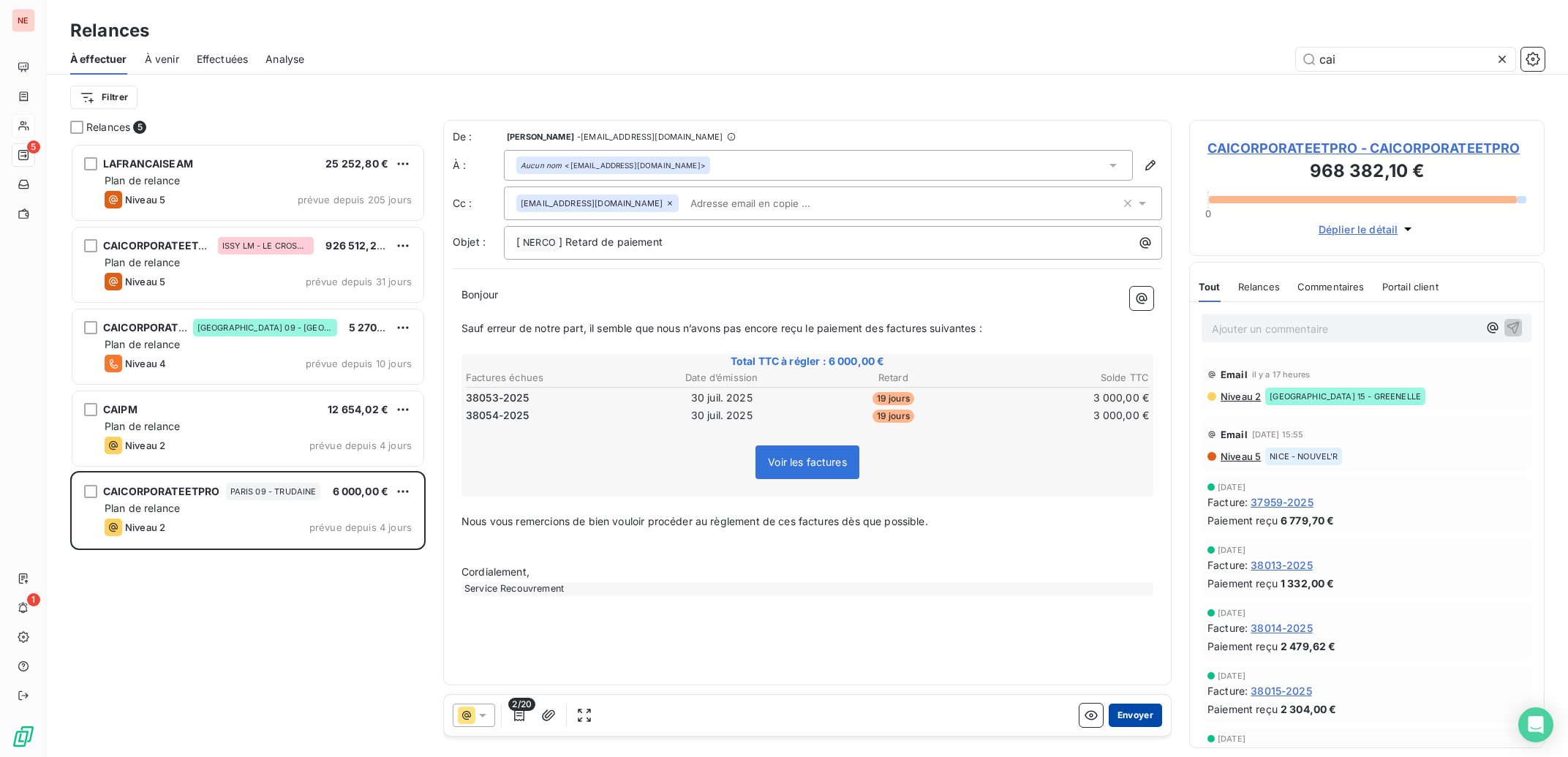
click at [1138, 713] on button "Envoyer" at bounding box center [1135, 716] width 53 height 24
